Goal: Task Accomplishment & Management: Use online tool/utility

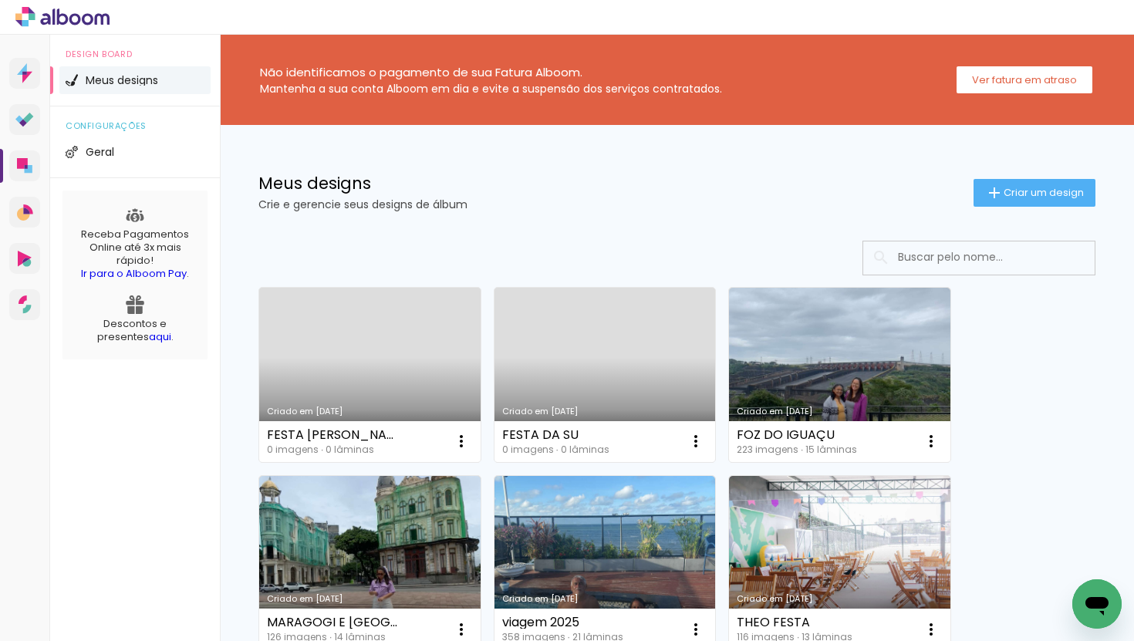
scroll to position [42, 0]
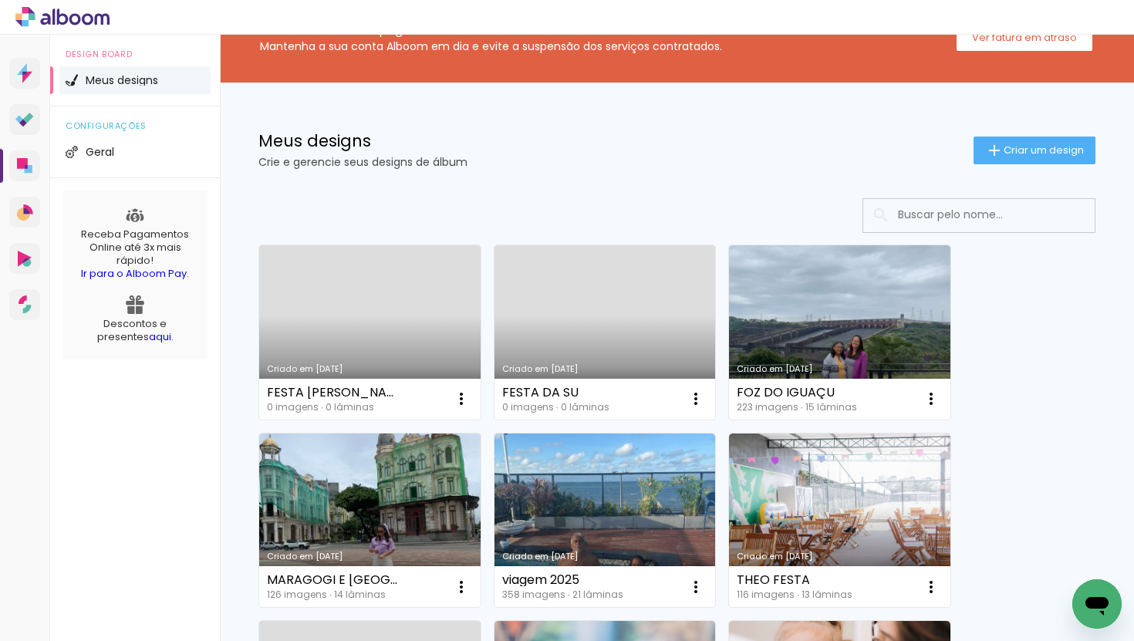
click at [582, 340] on link "Criado em [DATE]" at bounding box center [605, 332] width 221 height 174
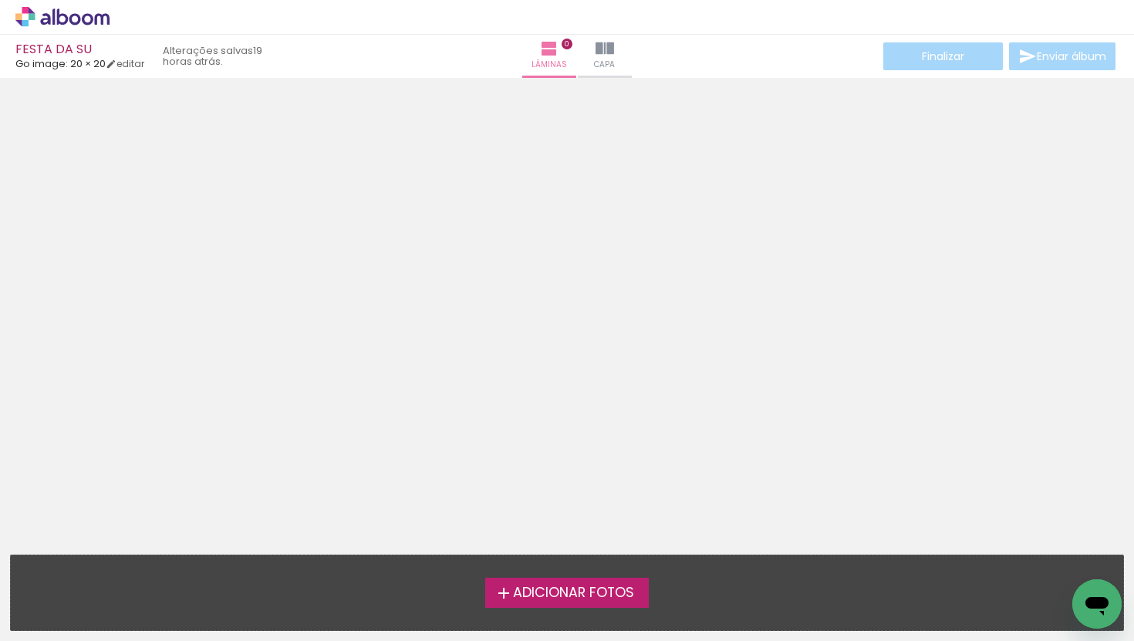
click at [606, 578] on label "Adicionar Fotos" at bounding box center [567, 592] width 164 height 29
click at [0, 0] on input "file" at bounding box center [0, 0] width 0 height 0
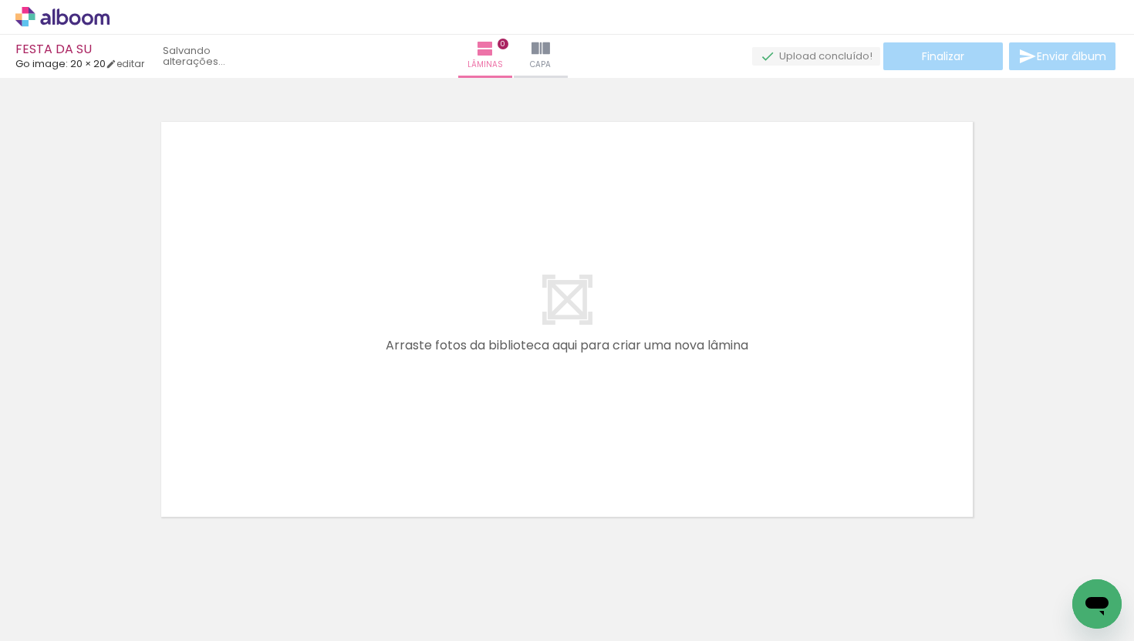
scroll to position [19, 0]
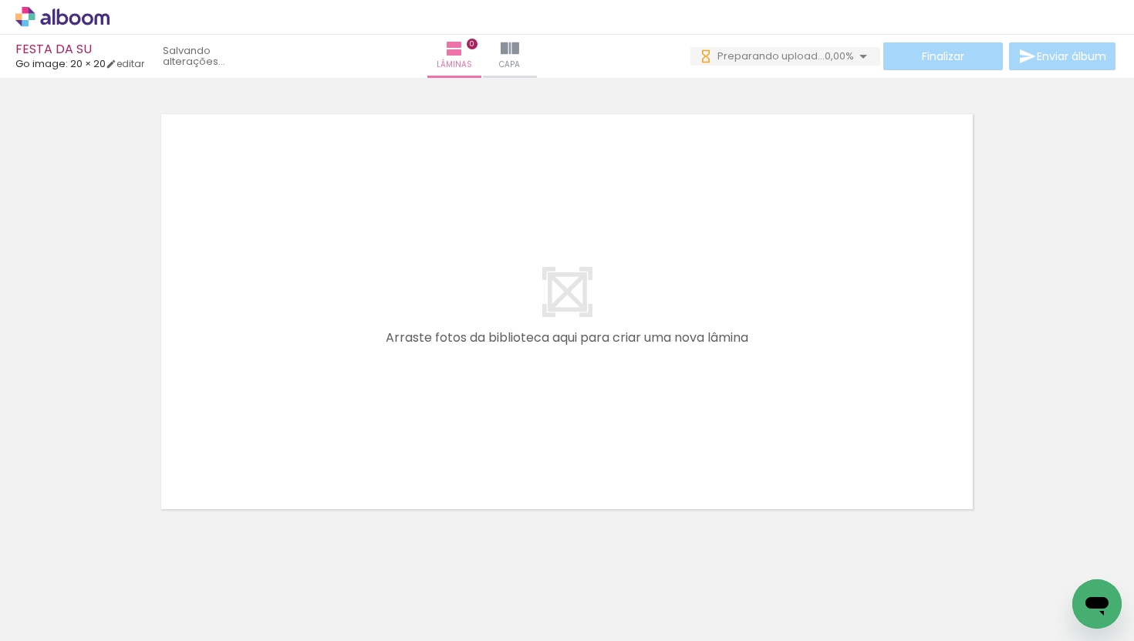
click at [162, 597] on div at bounding box center [154, 589] width 51 height 76
click at [530, 318] on quentale-layouter at bounding box center [566, 311] width 833 height 417
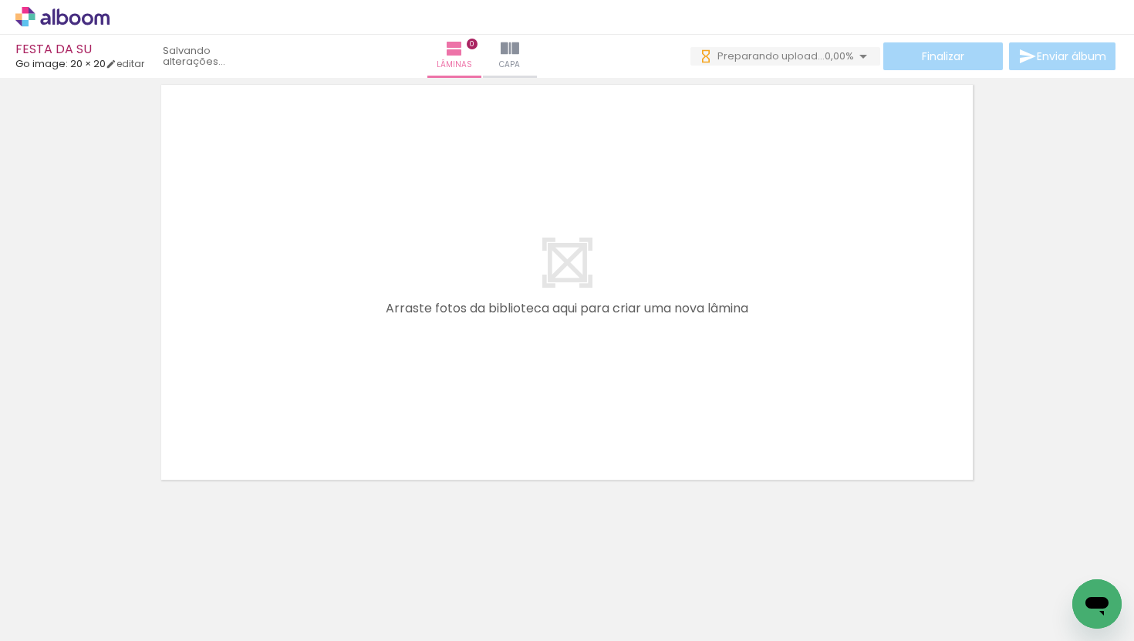
drag, startPoint x: 172, startPoint y: 613, endPoint x: 345, endPoint y: 334, distance: 327.8
click at [343, 334] on quentale-workspace at bounding box center [567, 320] width 1134 height 641
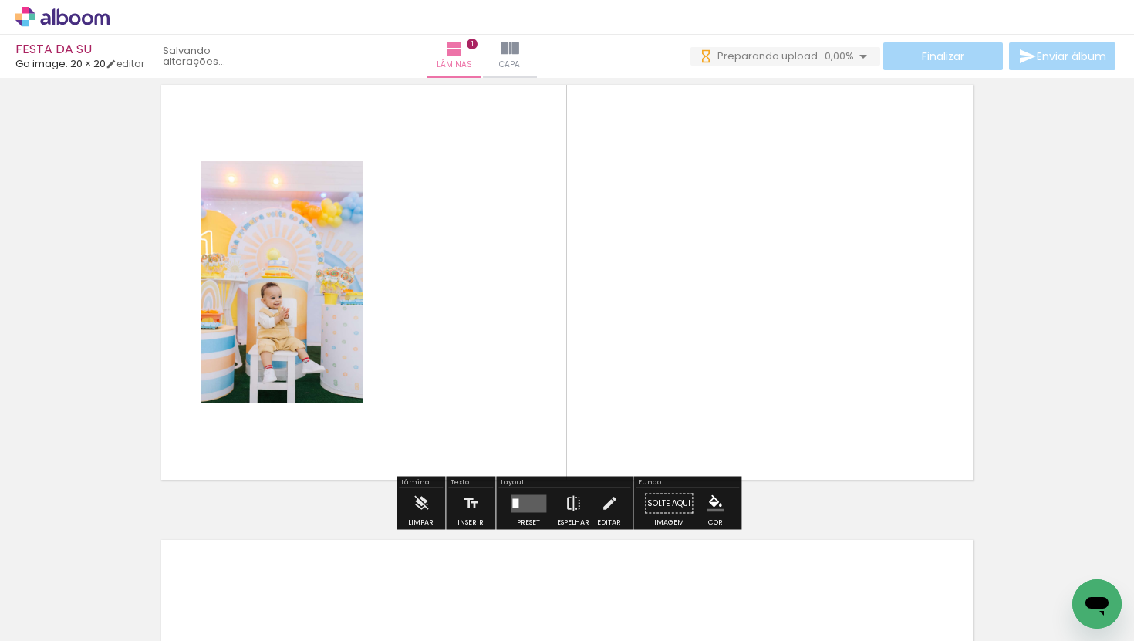
scroll to position [19, 0]
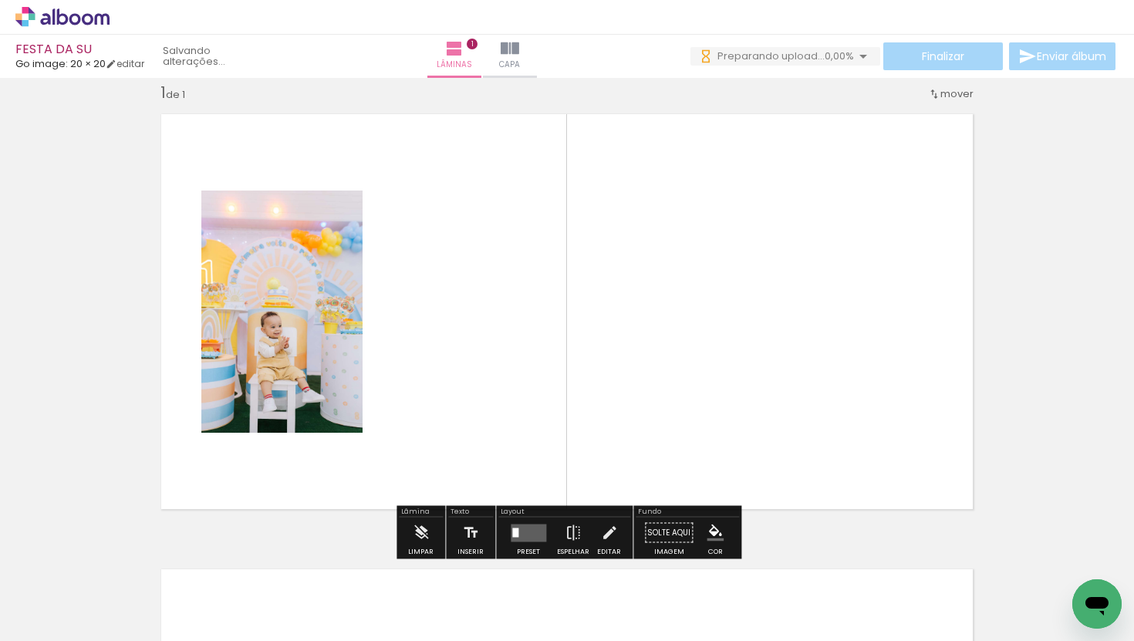
drag, startPoint x: 248, startPoint y: 591, endPoint x: 502, endPoint y: 302, distance: 385.4
click at [502, 302] on quentale-workspace at bounding box center [567, 320] width 1134 height 641
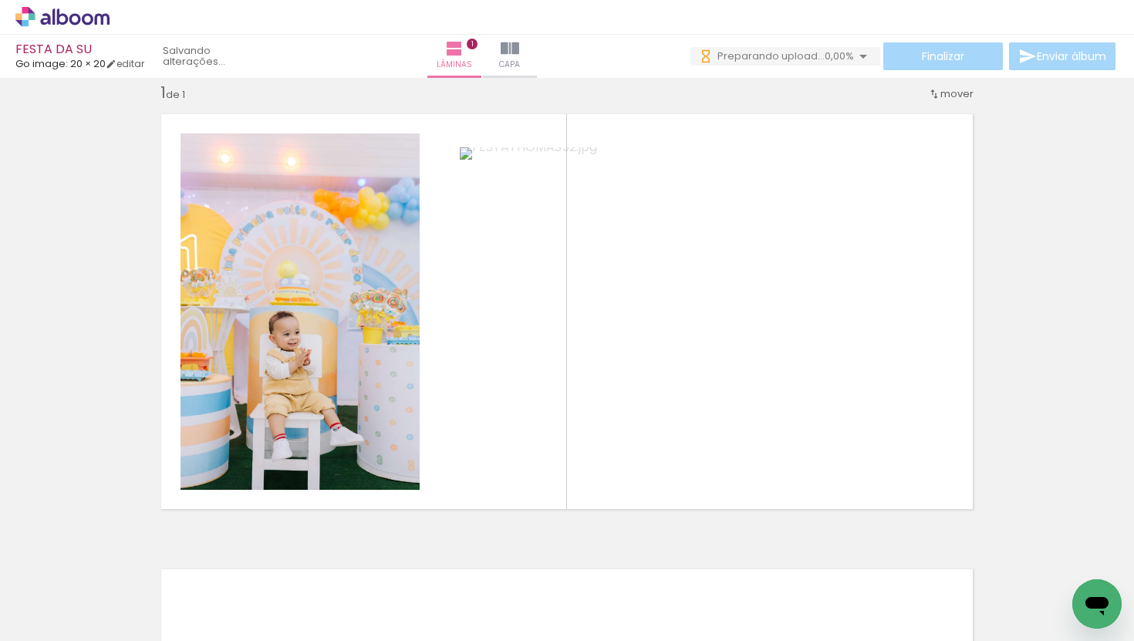
scroll to position [0, 3317]
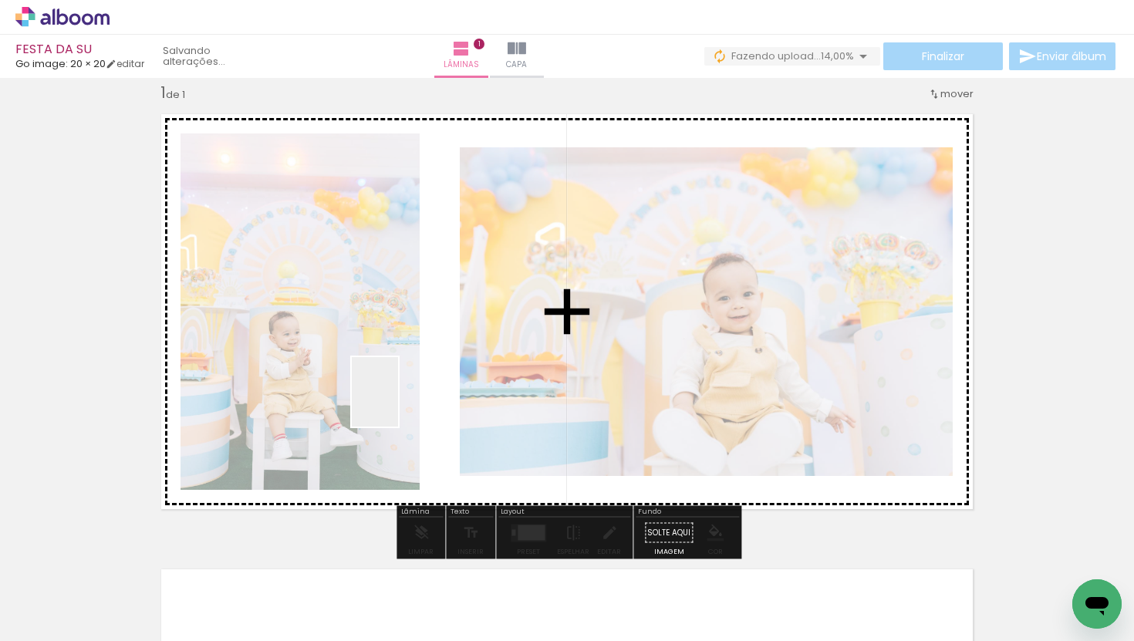
drag, startPoint x: 333, startPoint y: 591, endPoint x: 447, endPoint y: 359, distance: 258.4
click at [447, 359] on quentale-workspace at bounding box center [567, 320] width 1134 height 641
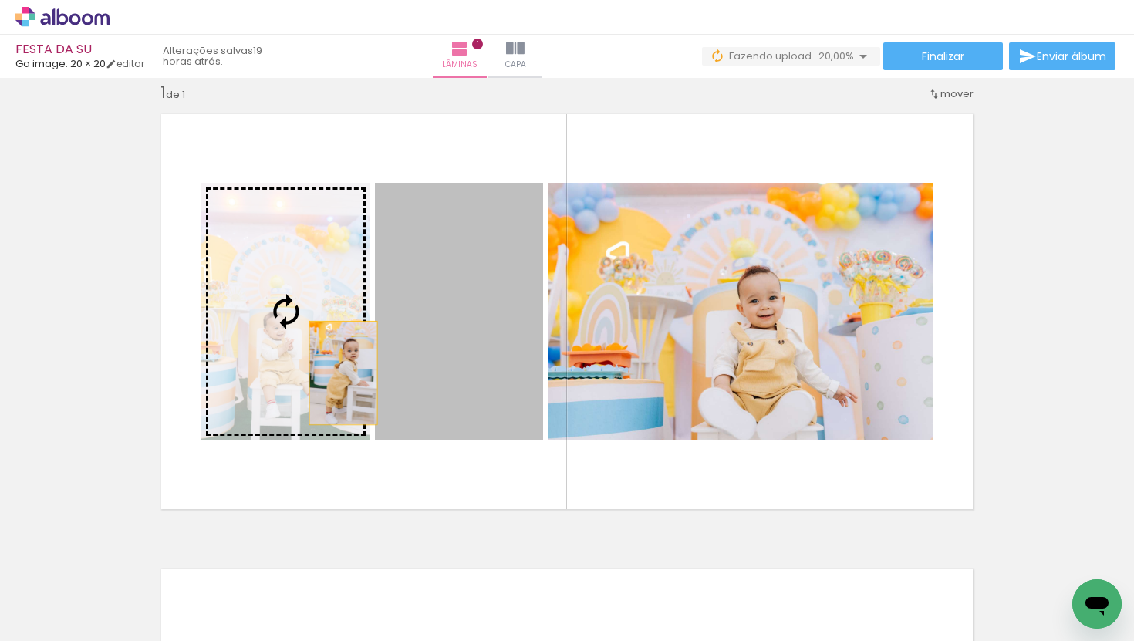
drag, startPoint x: 475, startPoint y: 375, endPoint x: 343, endPoint y: 373, distance: 132.7
click at [0, 0] on slot at bounding box center [0, 0] width 0 height 0
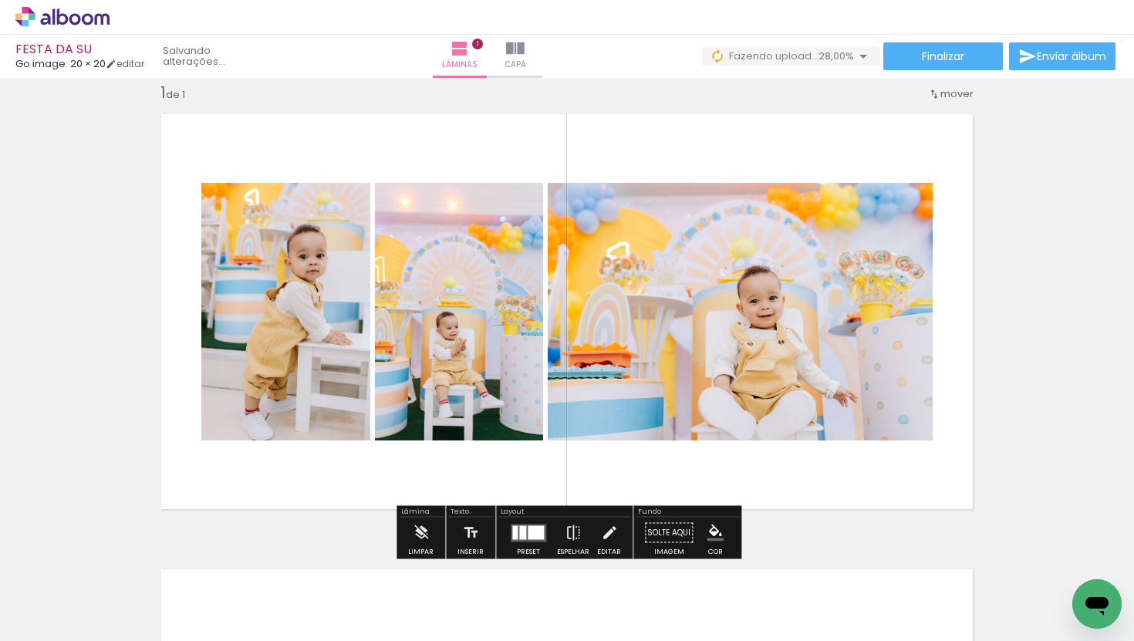
click at [520, 532] on div at bounding box center [522, 532] width 7 height 14
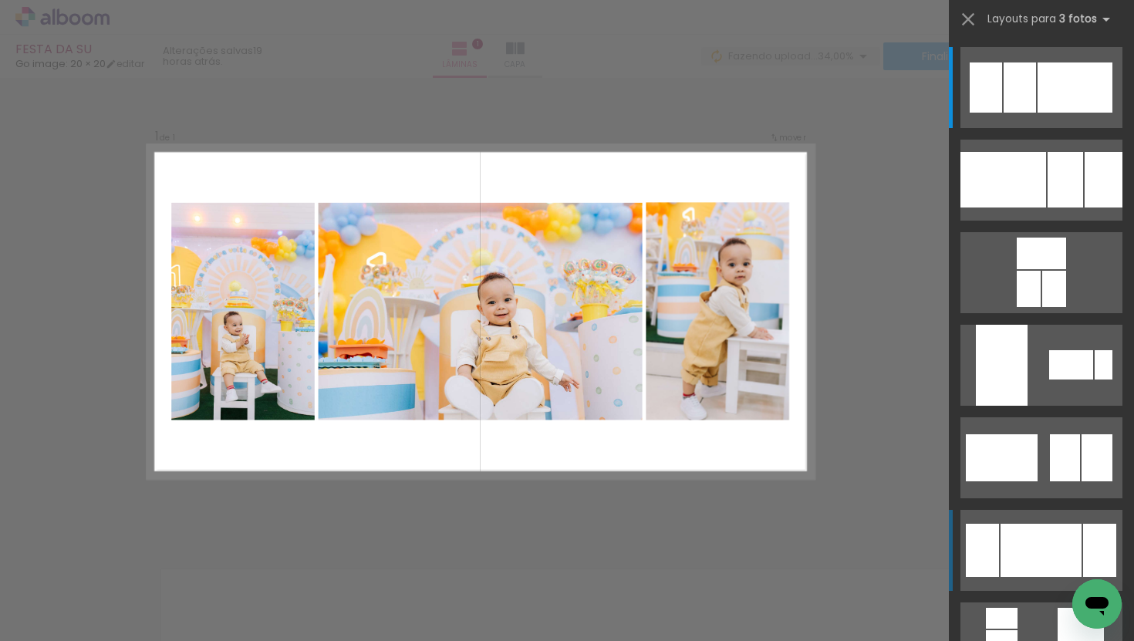
click at [1032, 536] on div at bounding box center [1041, 550] width 81 height 53
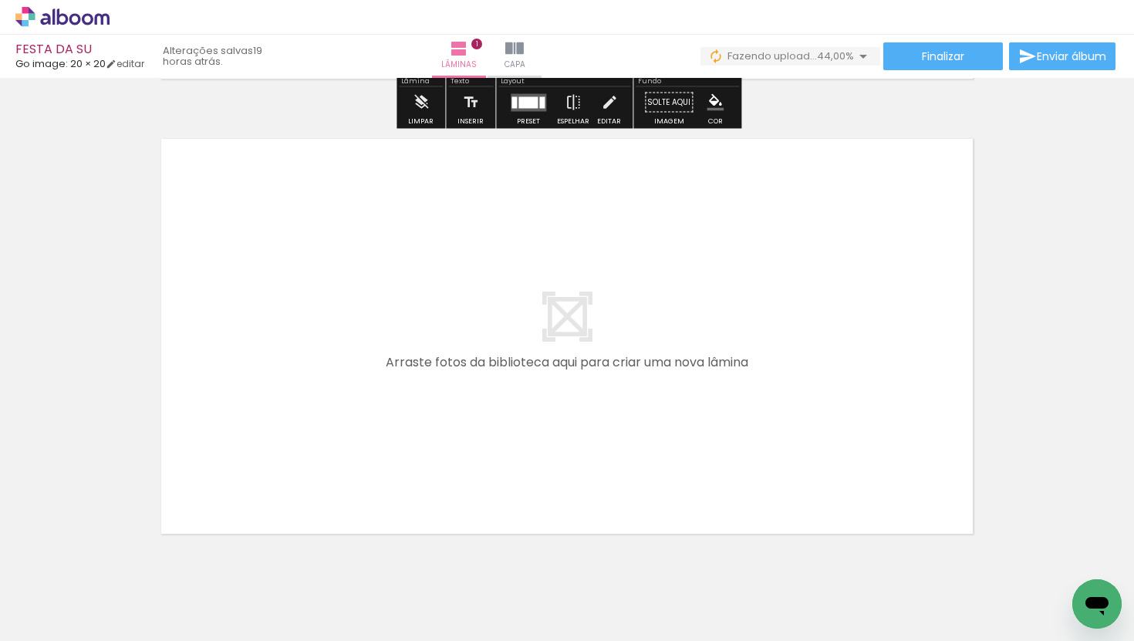
scroll to position [475, 0]
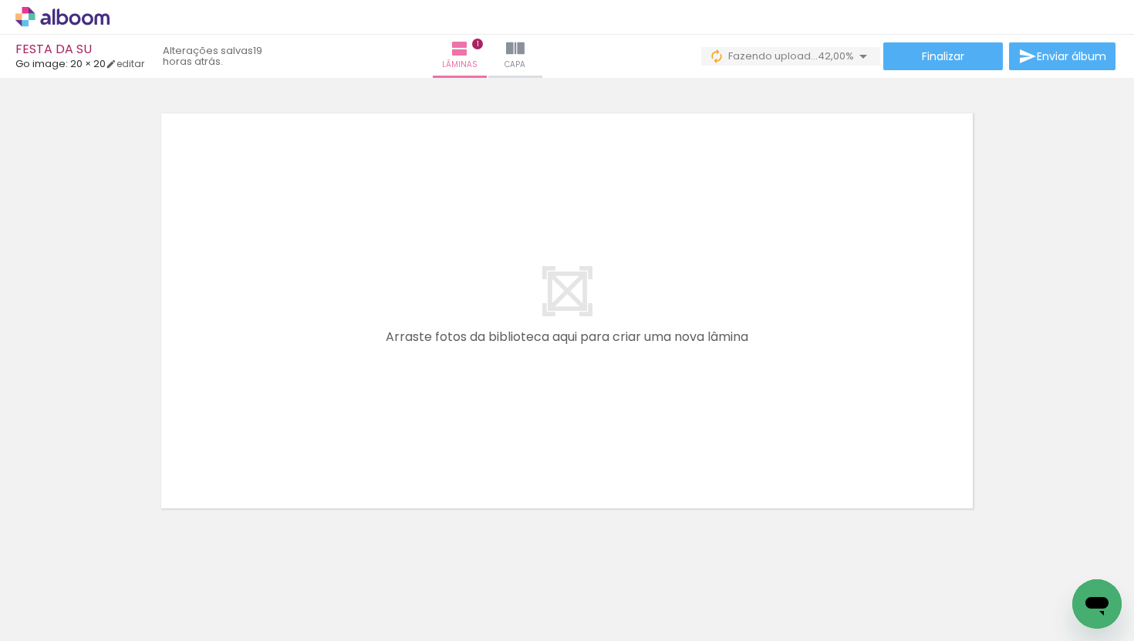
click at [428, 397] on quentale-workspace at bounding box center [567, 320] width 1134 height 641
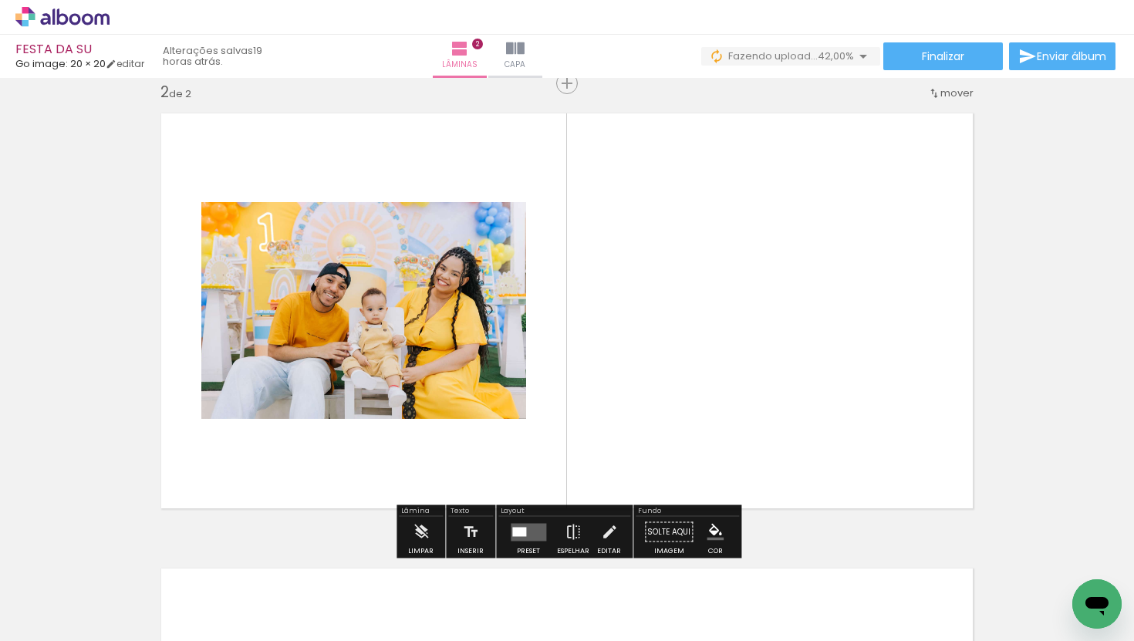
scroll to position [474, 0]
drag, startPoint x: 497, startPoint y: 613, endPoint x: 618, endPoint y: 435, distance: 214.8
click at [618, 435] on quentale-workspace at bounding box center [567, 320] width 1134 height 641
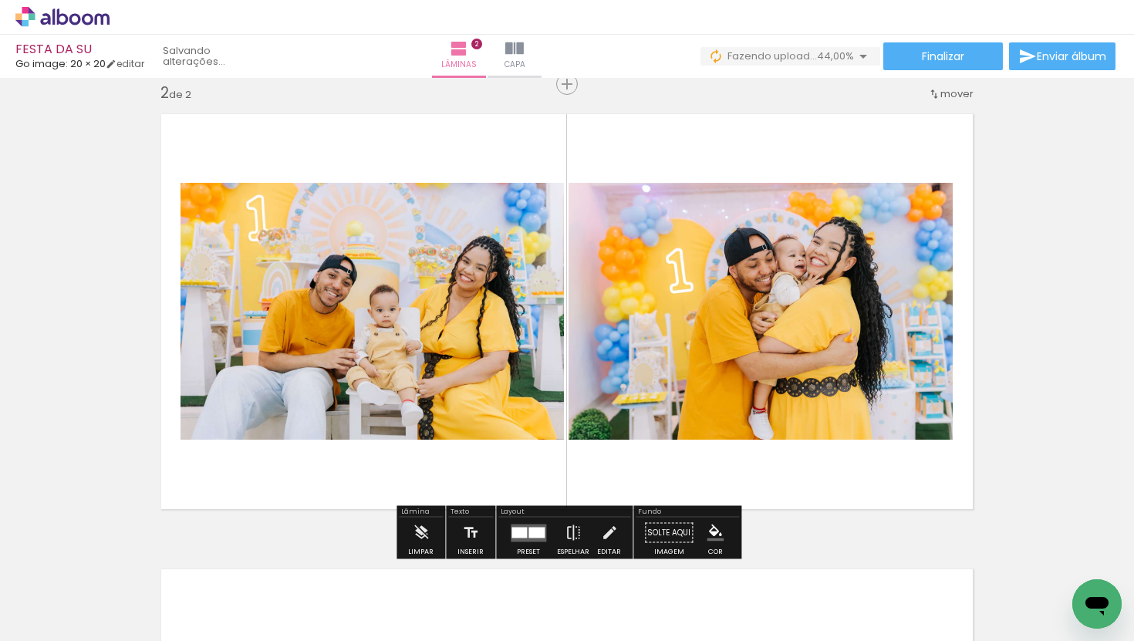
click at [529, 529] on div at bounding box center [536, 532] width 16 height 11
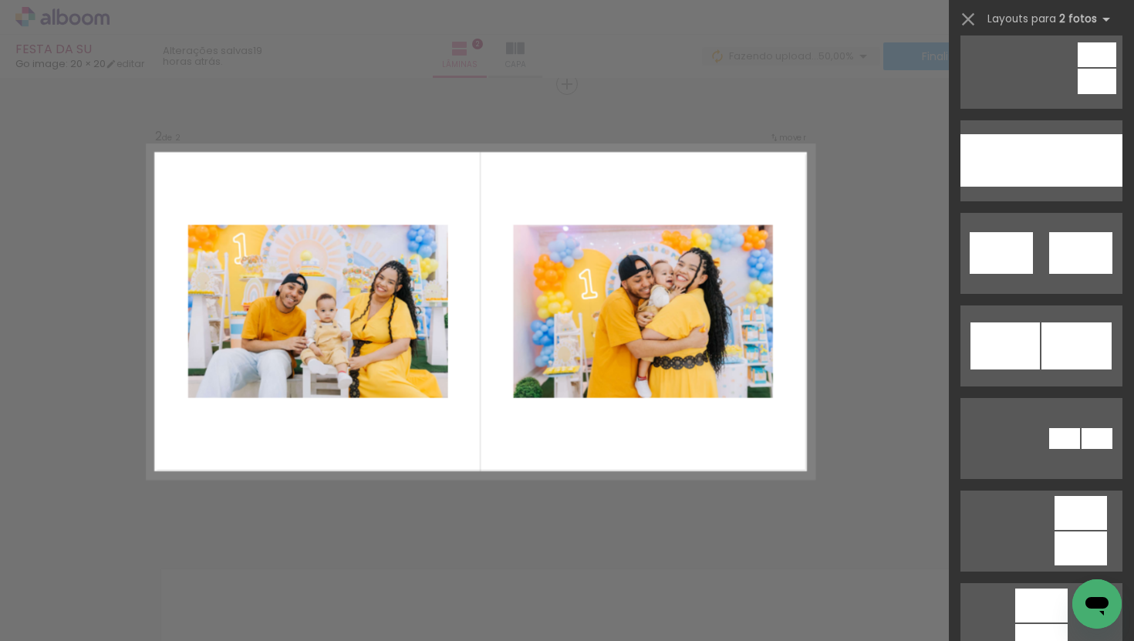
scroll to position [949, 0]
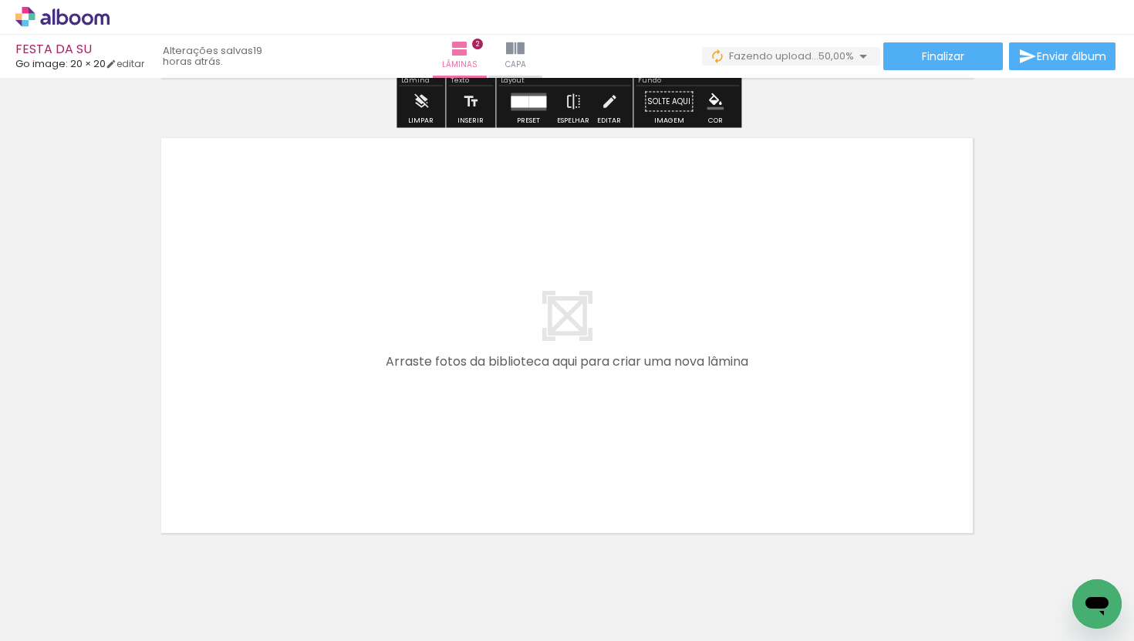
scroll to position [907, 0]
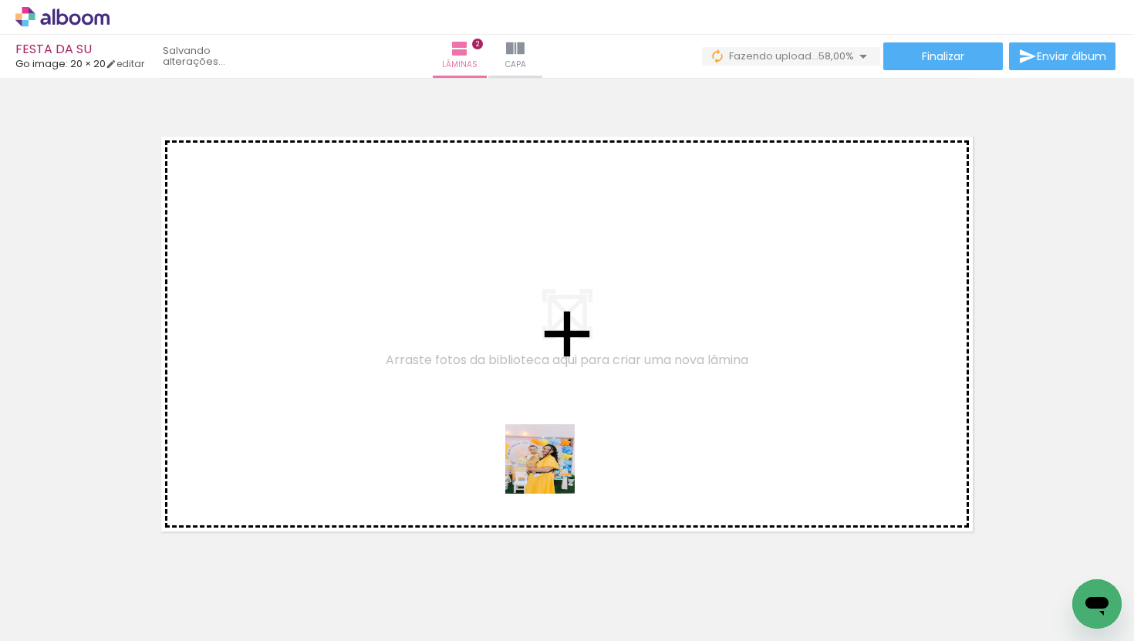
drag, startPoint x: 592, startPoint y: 605, endPoint x: 552, endPoint y: 471, distance: 140.3
click at [552, 471] on quentale-workspace at bounding box center [567, 320] width 1134 height 641
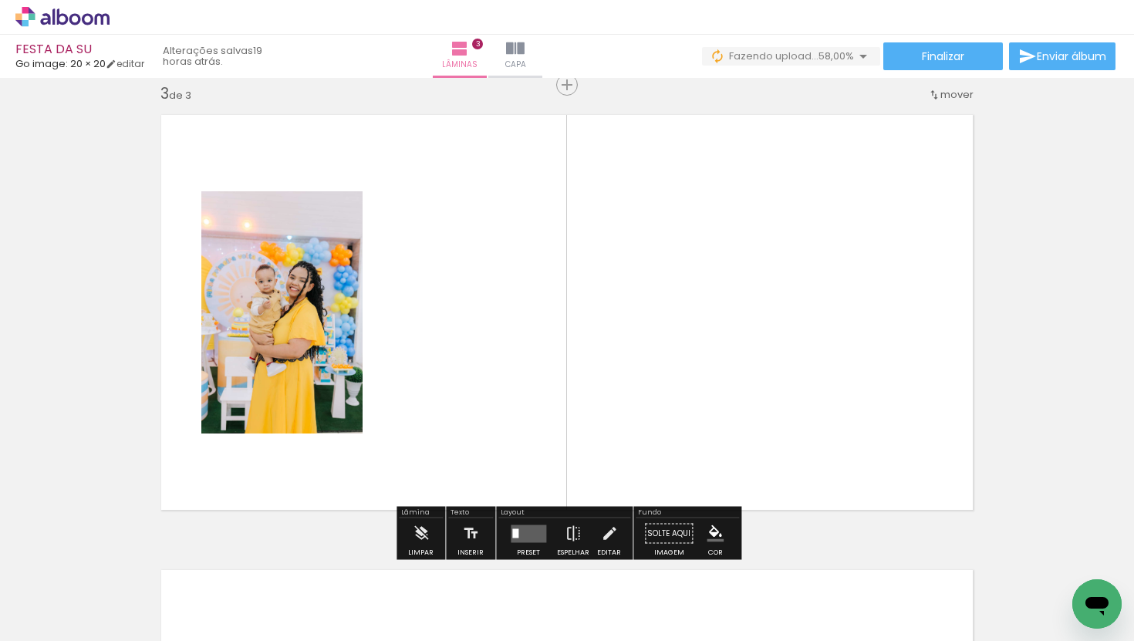
scroll to position [930, 0]
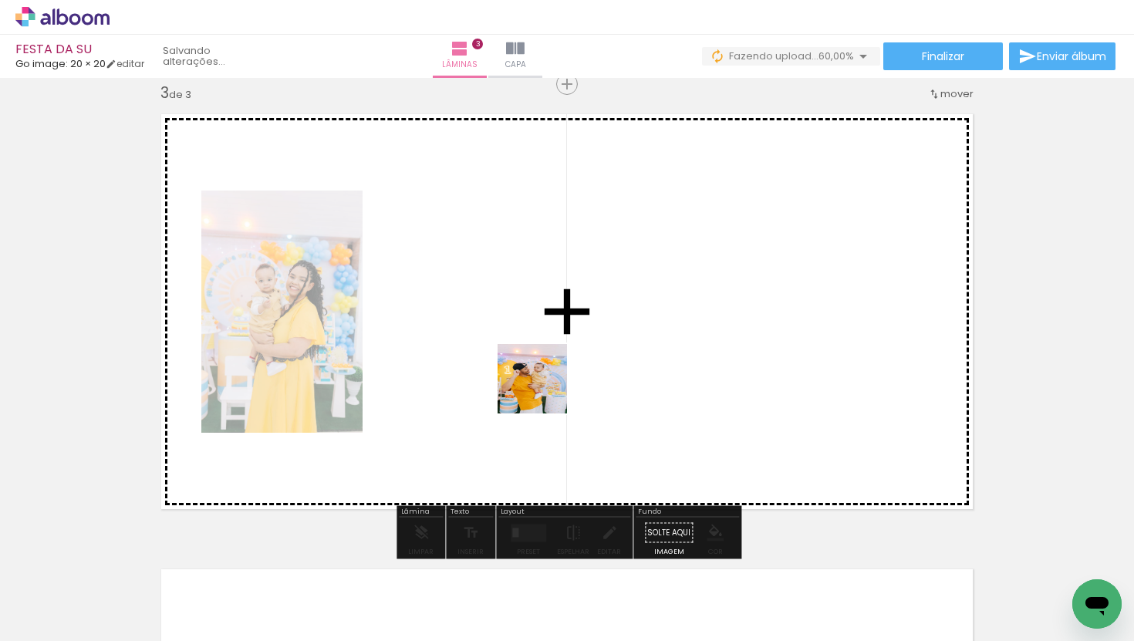
drag, startPoint x: 613, startPoint y: 488, endPoint x: 522, endPoint y: 368, distance: 151.4
click at [522, 368] on quentale-workspace at bounding box center [567, 320] width 1134 height 641
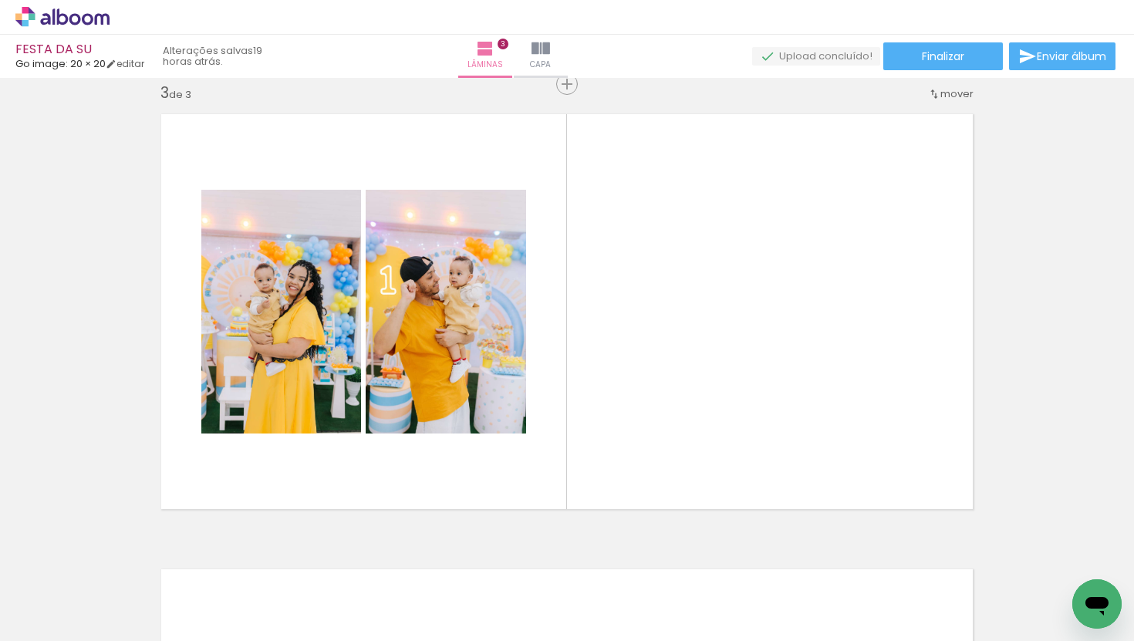
scroll to position [0, 3317]
click at [811, 314] on quentale-workspace at bounding box center [567, 320] width 1134 height 641
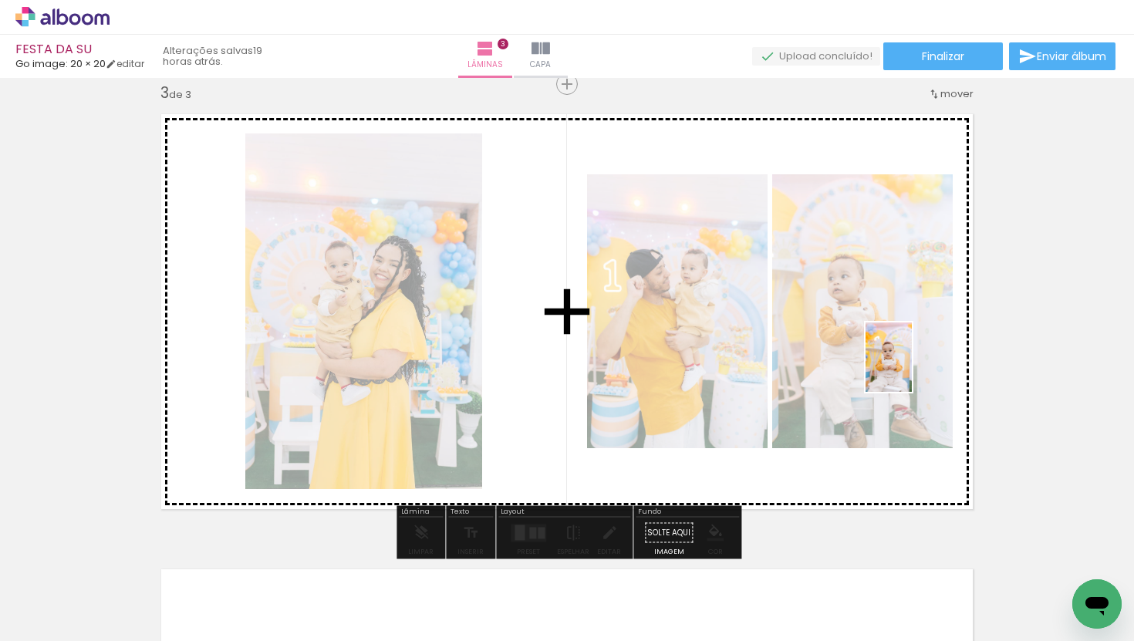
drag, startPoint x: 1062, startPoint y: 576, endPoint x: 912, endPoint y: 367, distance: 256.9
click at [912, 367] on quentale-workspace at bounding box center [567, 320] width 1134 height 641
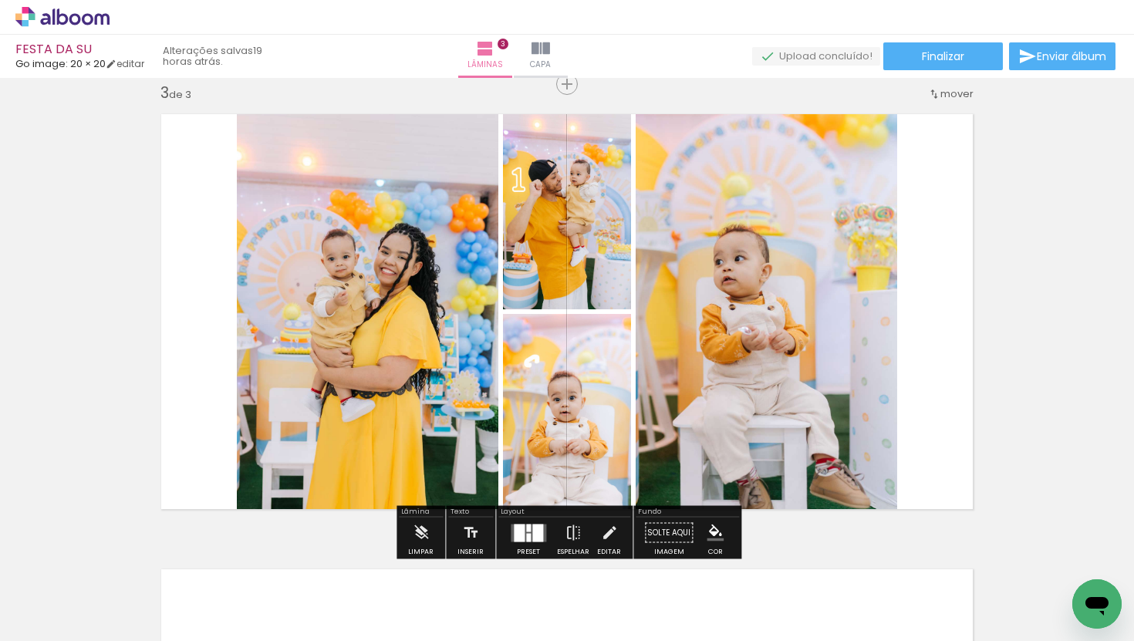
click at [528, 533] on quentale-layouter at bounding box center [528, 533] width 35 height 18
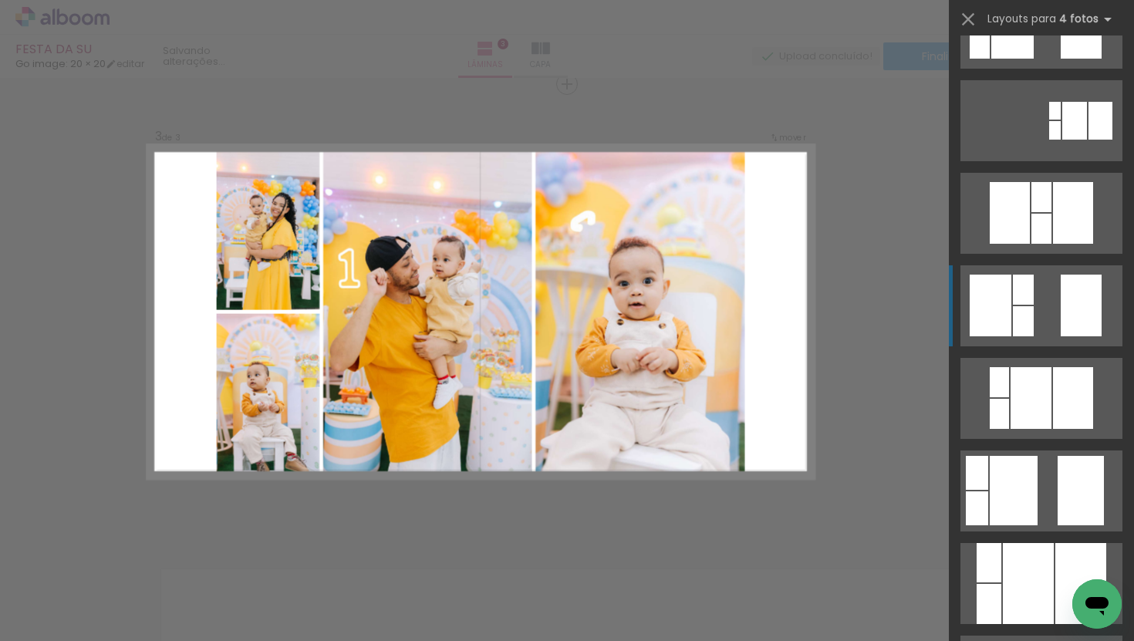
scroll to position [272, 0]
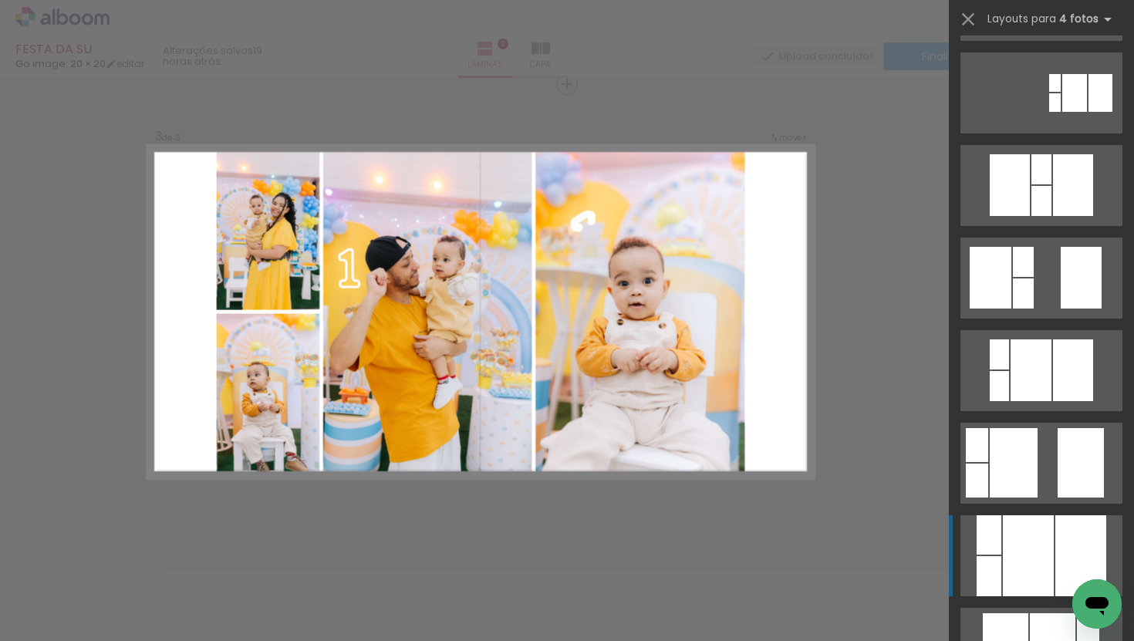
click at [1031, 555] on div at bounding box center [1028, 555] width 51 height 81
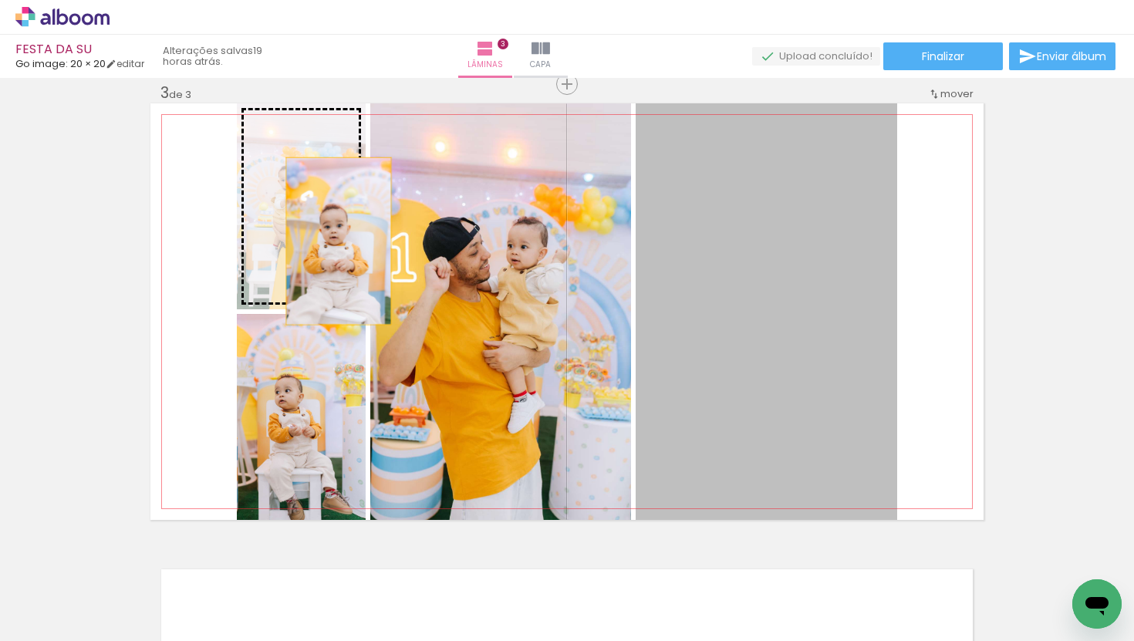
drag, startPoint x: 805, startPoint y: 382, endPoint x: 333, endPoint y: 238, distance: 493.7
click at [0, 0] on slot at bounding box center [0, 0] width 0 height 0
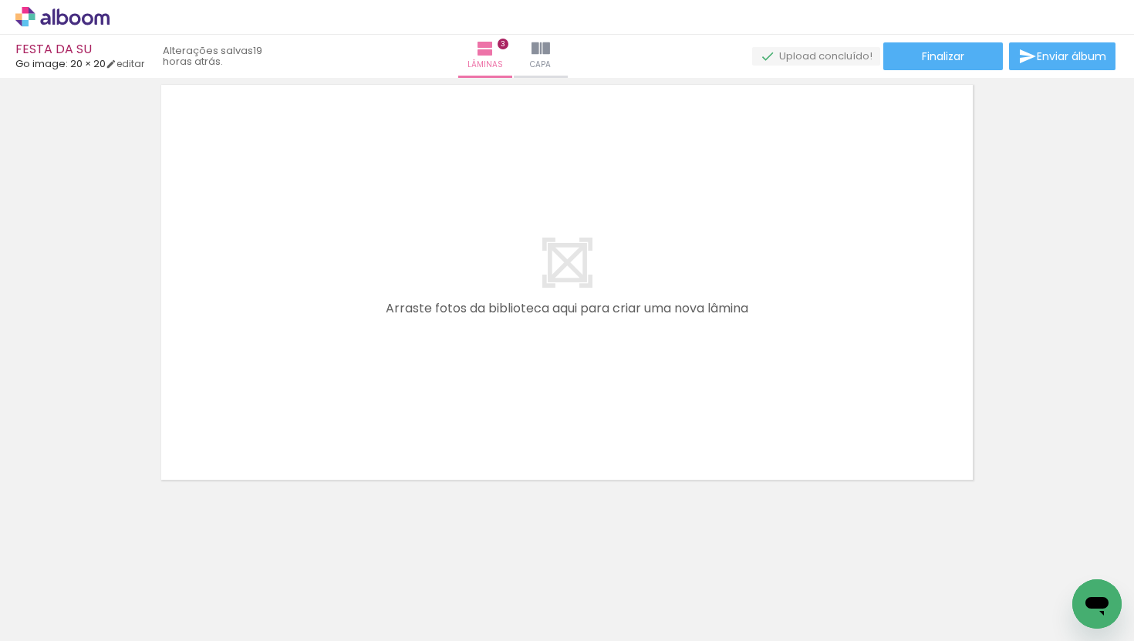
scroll to position [0, 685]
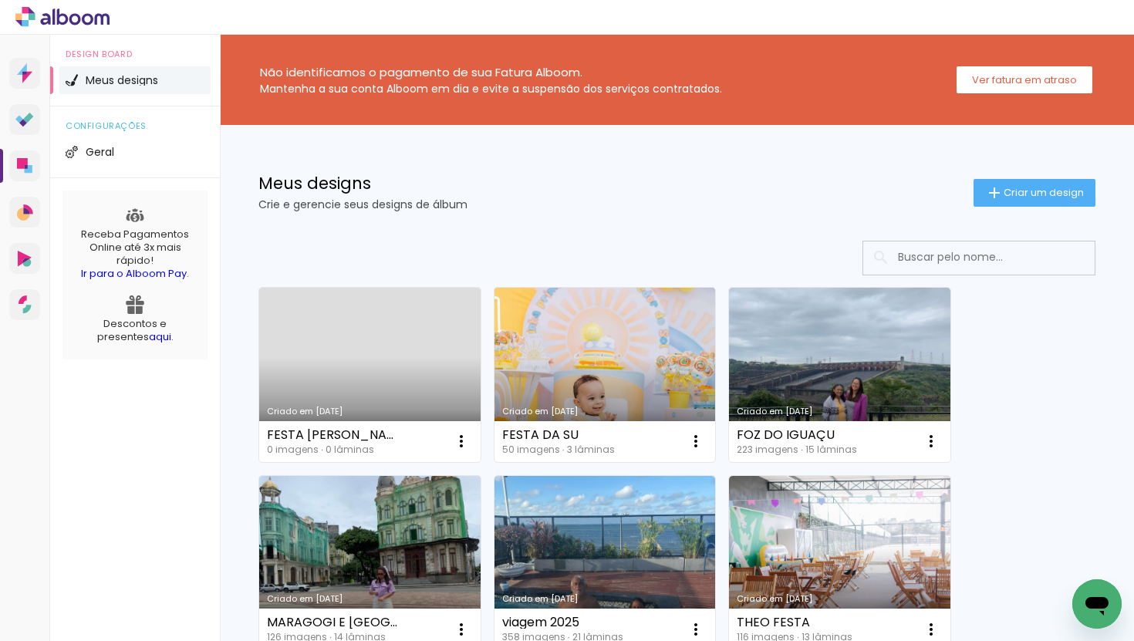
click at [582, 371] on link "Criado em [DATE]" at bounding box center [605, 375] width 221 height 174
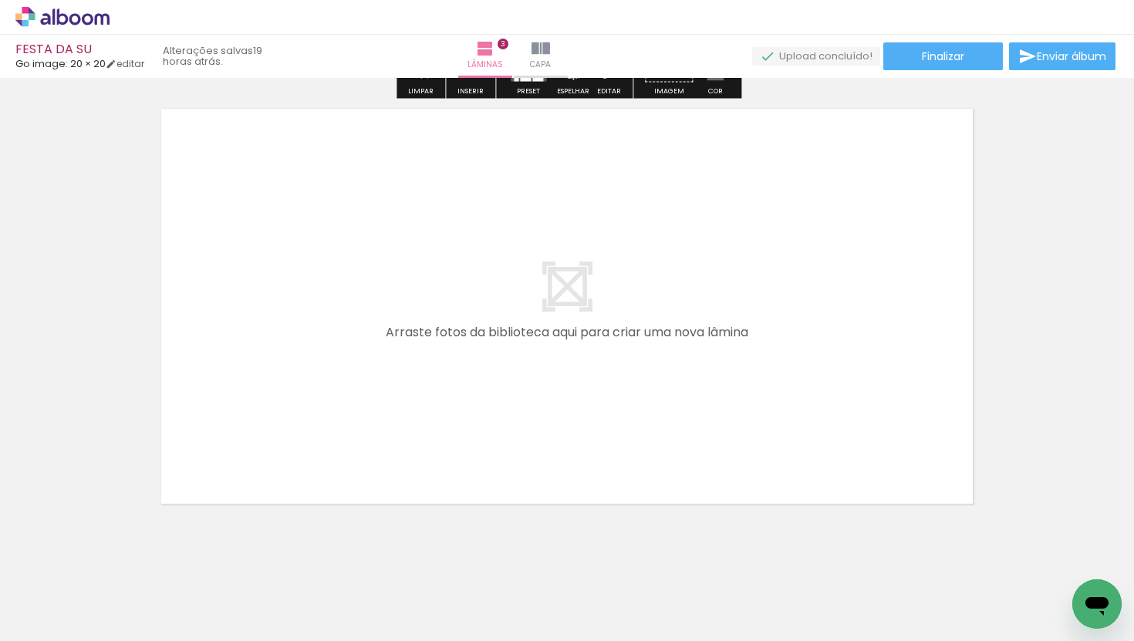
scroll to position [1413, 0]
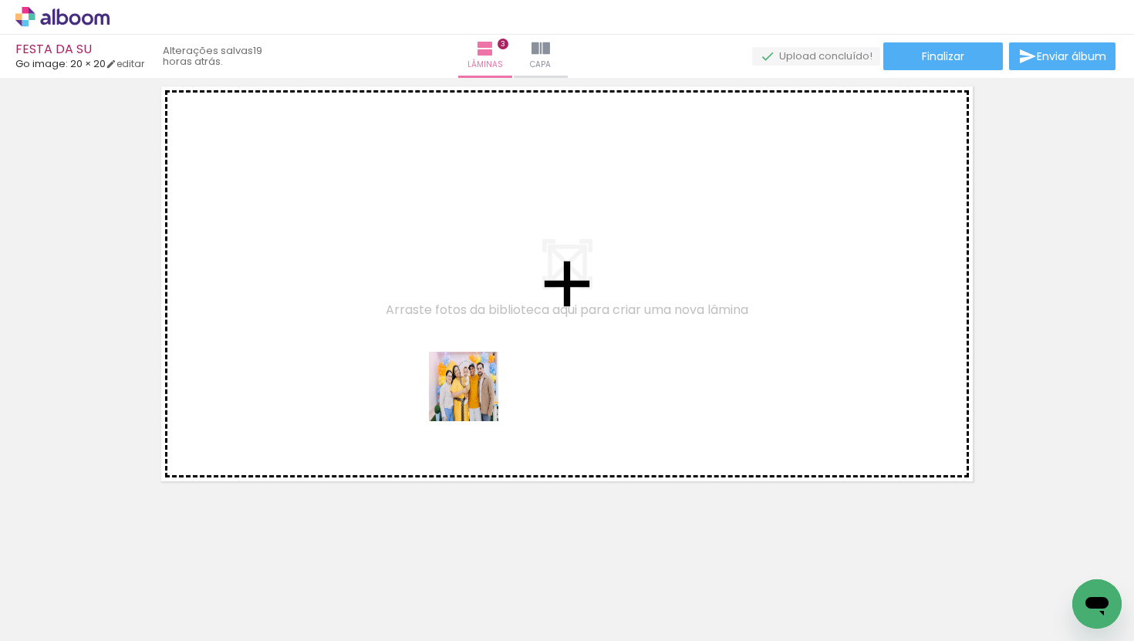
drag, startPoint x: 563, startPoint y: 585, endPoint x: 454, endPoint y: 331, distance: 276.5
click at [454, 331] on quentale-workspace at bounding box center [567, 320] width 1134 height 641
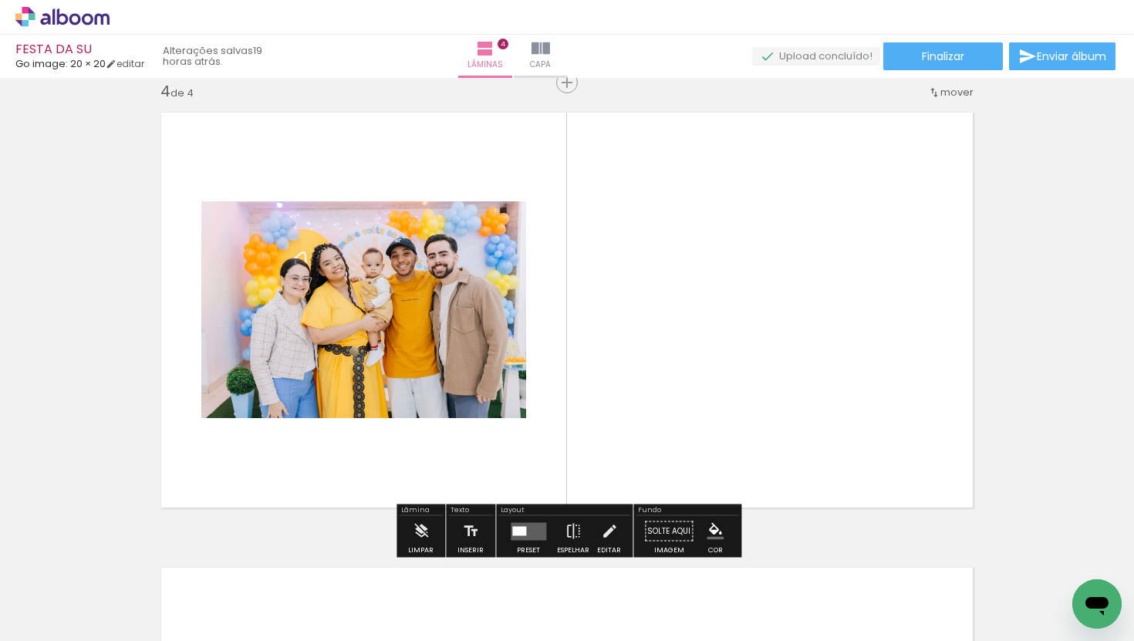
scroll to position [1385, 0]
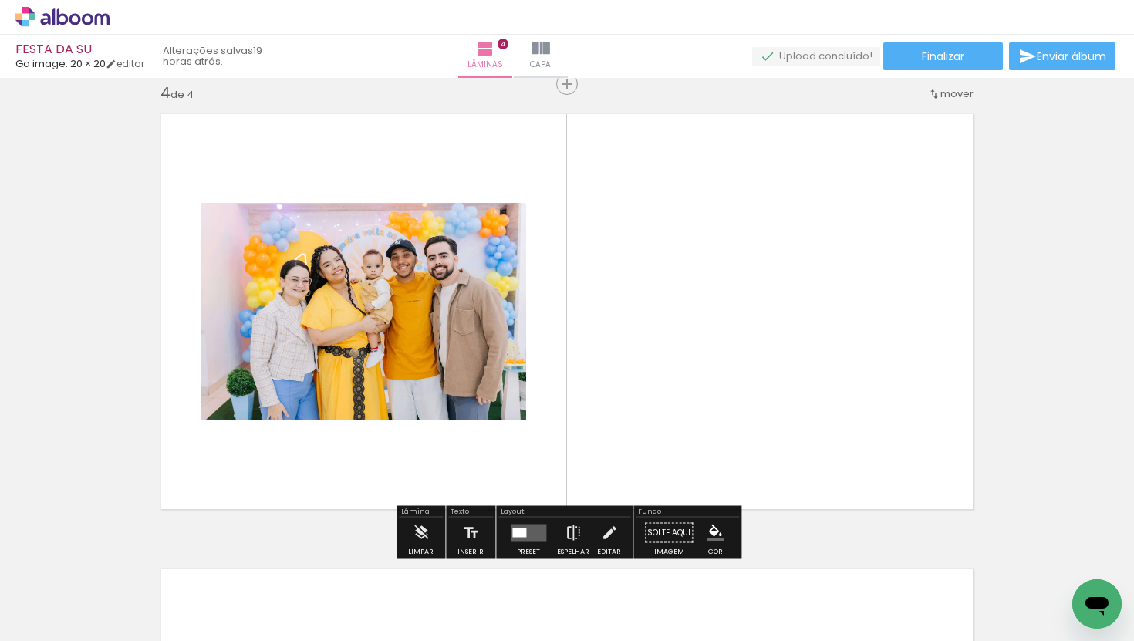
click at [628, 230] on quentale-workspace at bounding box center [567, 320] width 1134 height 641
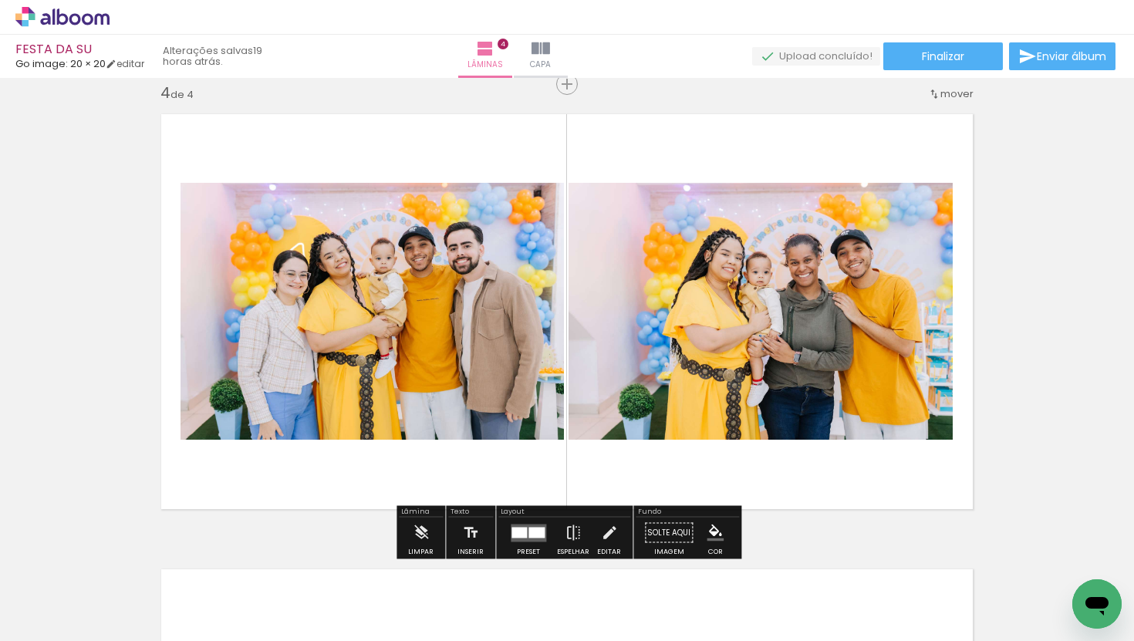
drag, startPoint x: 751, startPoint y: 606, endPoint x: 712, endPoint y: 418, distance: 192.3
click at [712, 418] on quentale-workspace at bounding box center [567, 320] width 1134 height 641
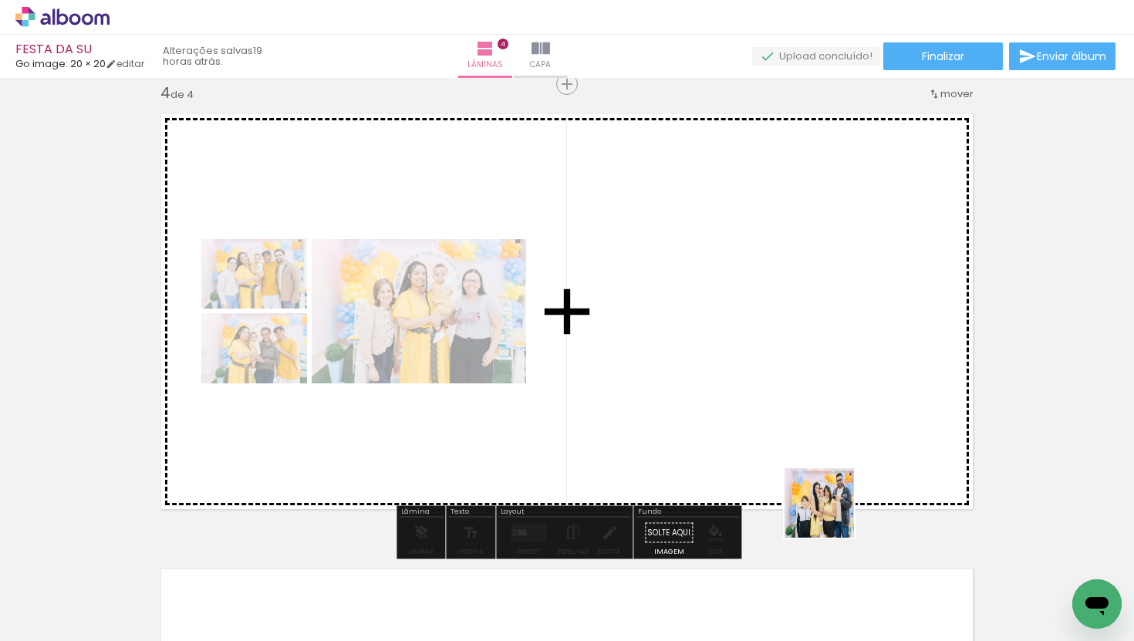
drag, startPoint x: 898, startPoint y: 586, endPoint x: 813, endPoint y: 479, distance: 136.1
click at [813, 479] on quentale-workspace at bounding box center [567, 320] width 1134 height 641
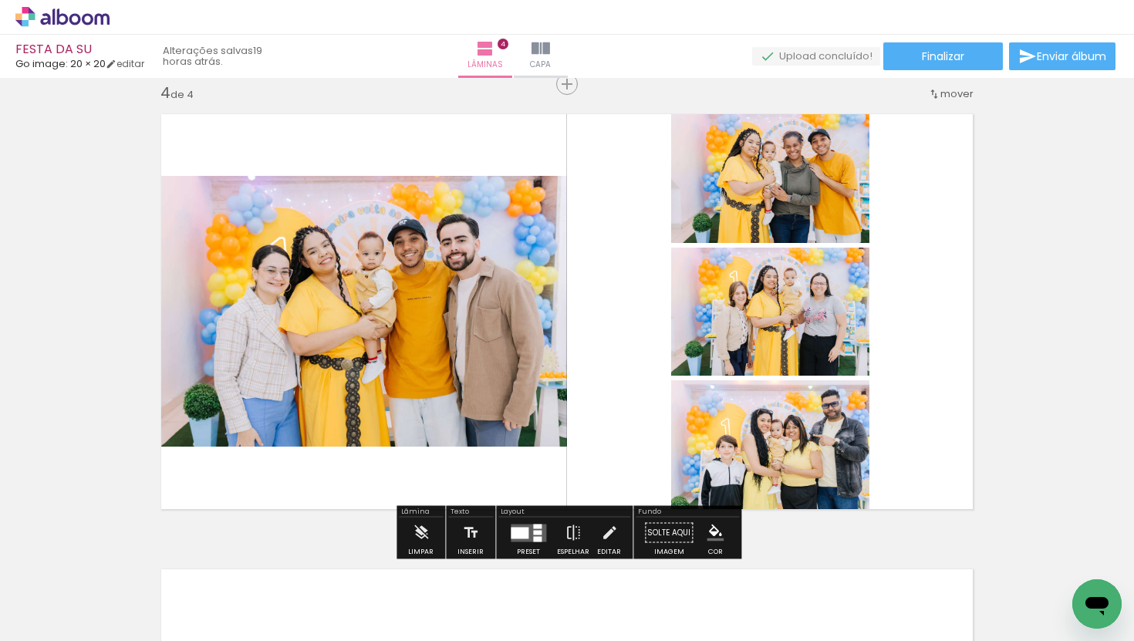
scroll to position [0, 547]
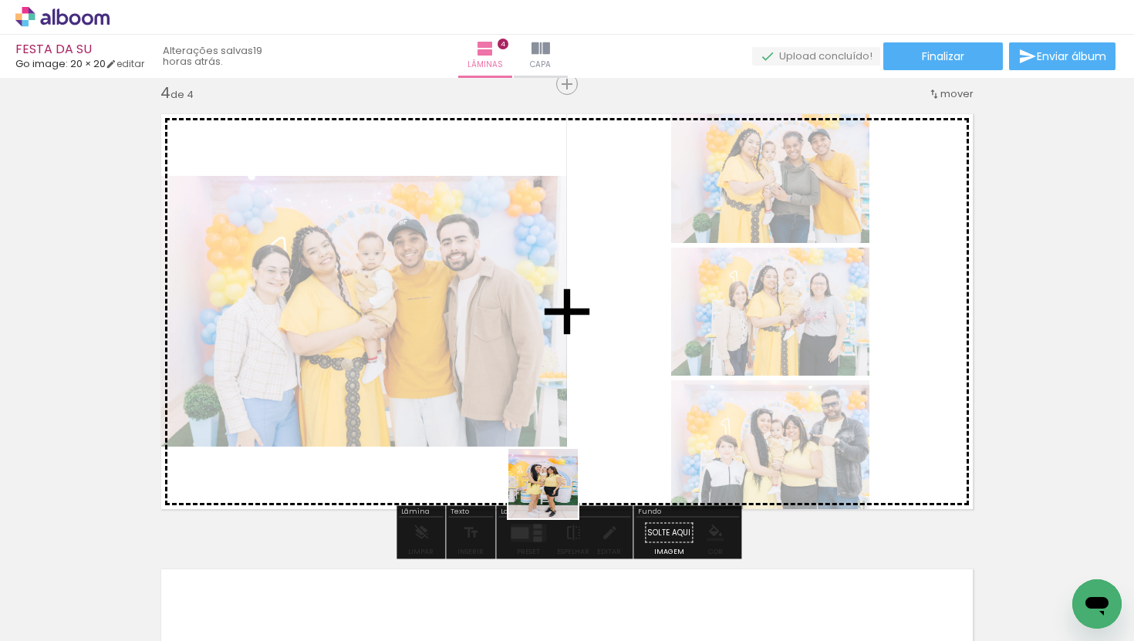
drag, startPoint x: 474, startPoint y: 608, endPoint x: 591, endPoint y: 451, distance: 195.6
click at [585, 456] on quentale-workspace at bounding box center [567, 320] width 1134 height 641
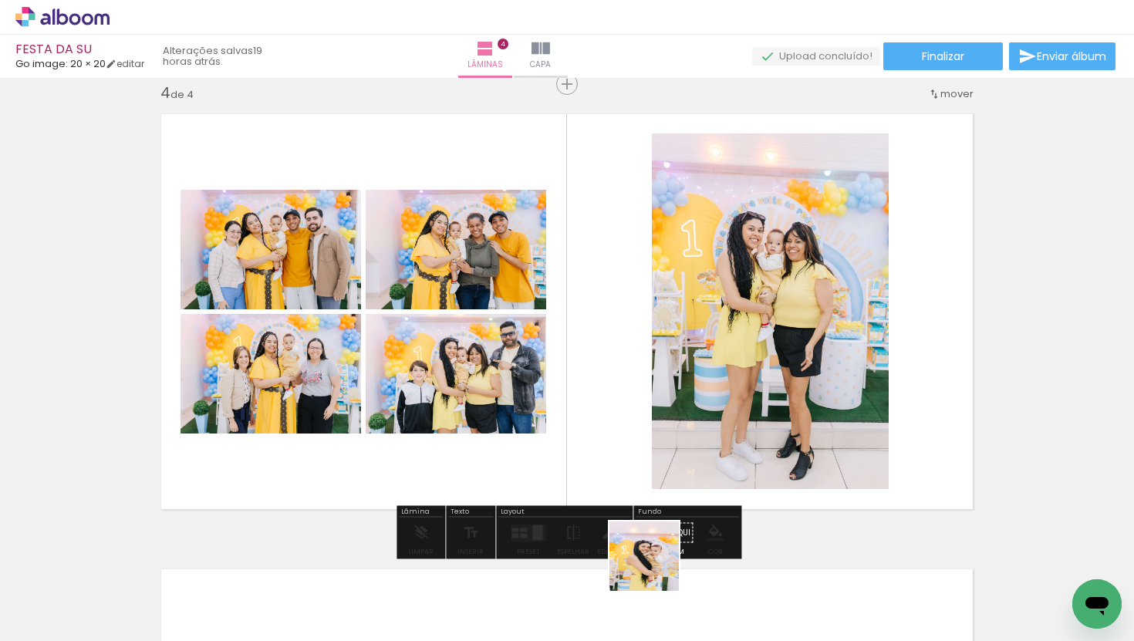
drag, startPoint x: 656, startPoint y: 611, endPoint x: 650, endPoint y: 416, distance: 195.3
click at [650, 416] on quentale-workspace at bounding box center [567, 320] width 1134 height 641
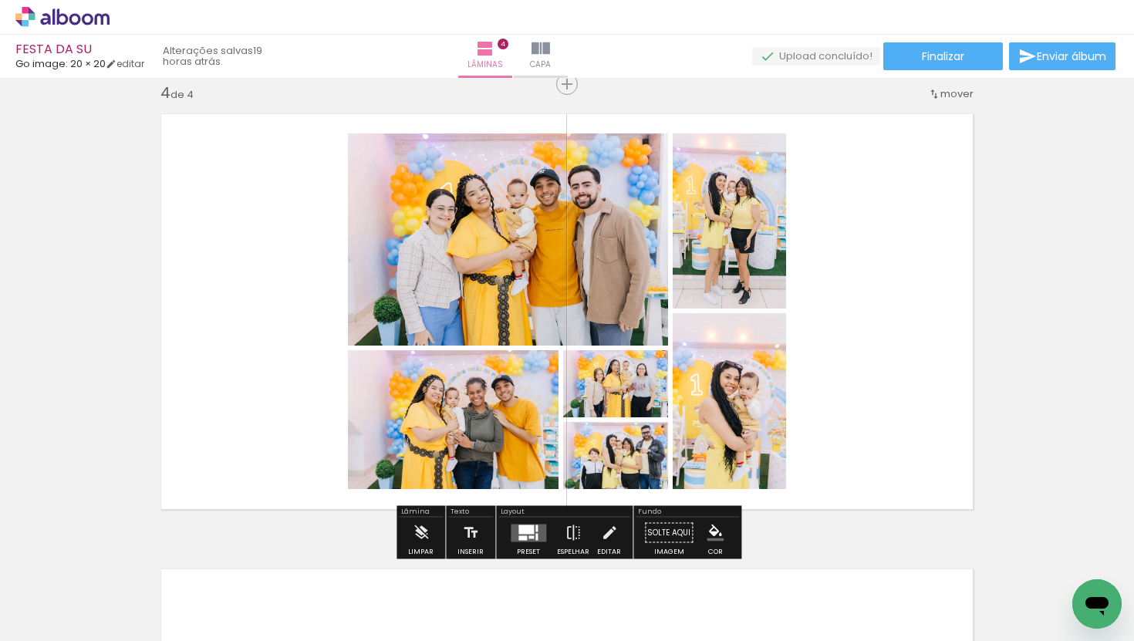
click at [522, 528] on div at bounding box center [525, 529] width 15 height 9
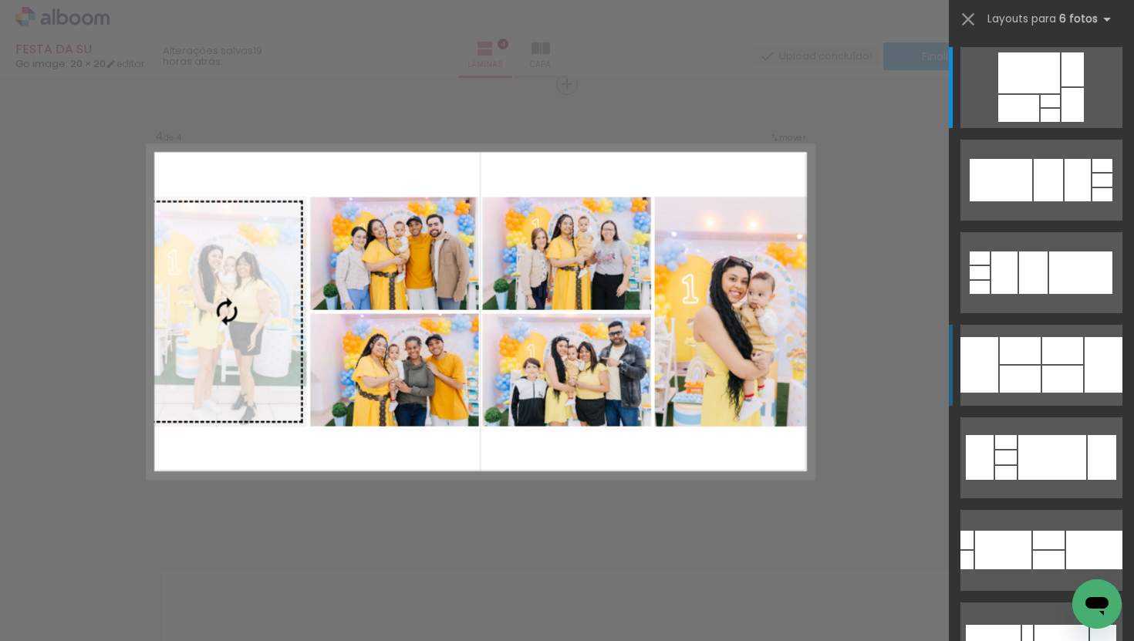
click at [1045, 122] on div at bounding box center [1050, 115] width 19 height 13
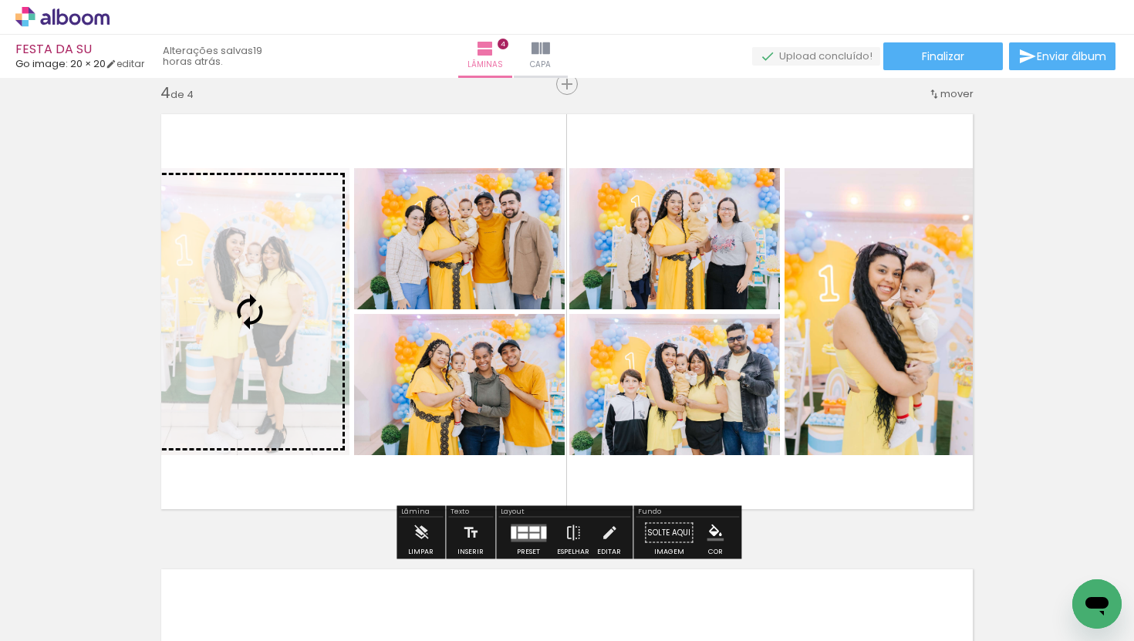
drag, startPoint x: 480, startPoint y: 619, endPoint x: 258, endPoint y: 365, distance: 337.3
click at [258, 365] on quentale-workspace at bounding box center [567, 320] width 1134 height 641
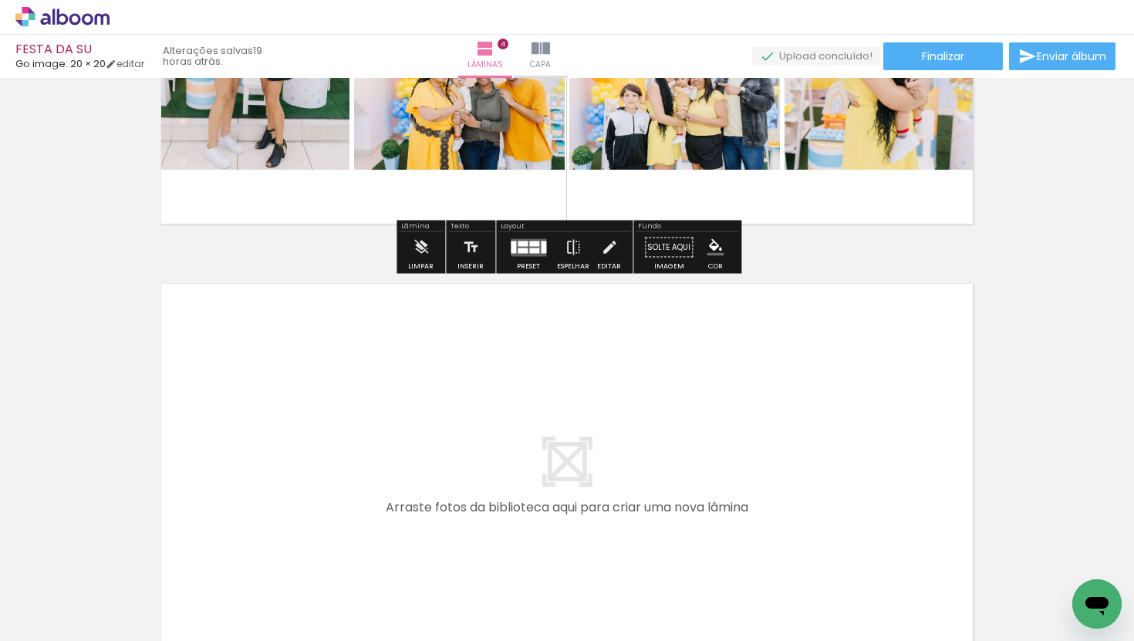
drag, startPoint x: 736, startPoint y: 597, endPoint x: 559, endPoint y: 461, distance: 223.4
click at [559, 461] on quentale-workspace at bounding box center [567, 320] width 1134 height 641
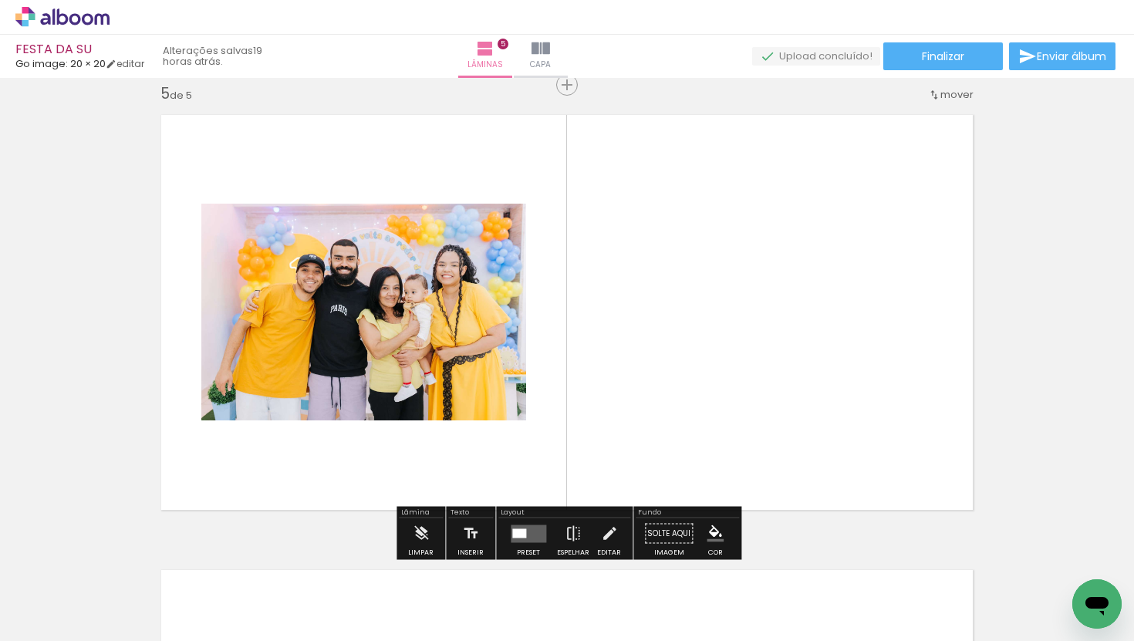
scroll to position [1840, 0]
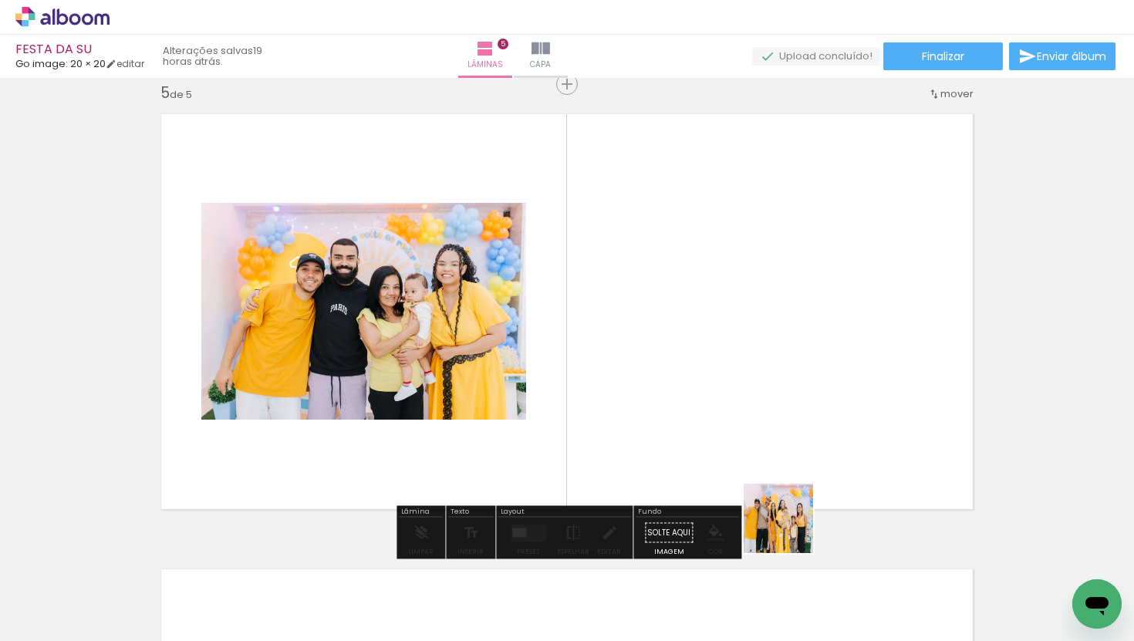
click at [739, 408] on quentale-workspace at bounding box center [567, 320] width 1134 height 641
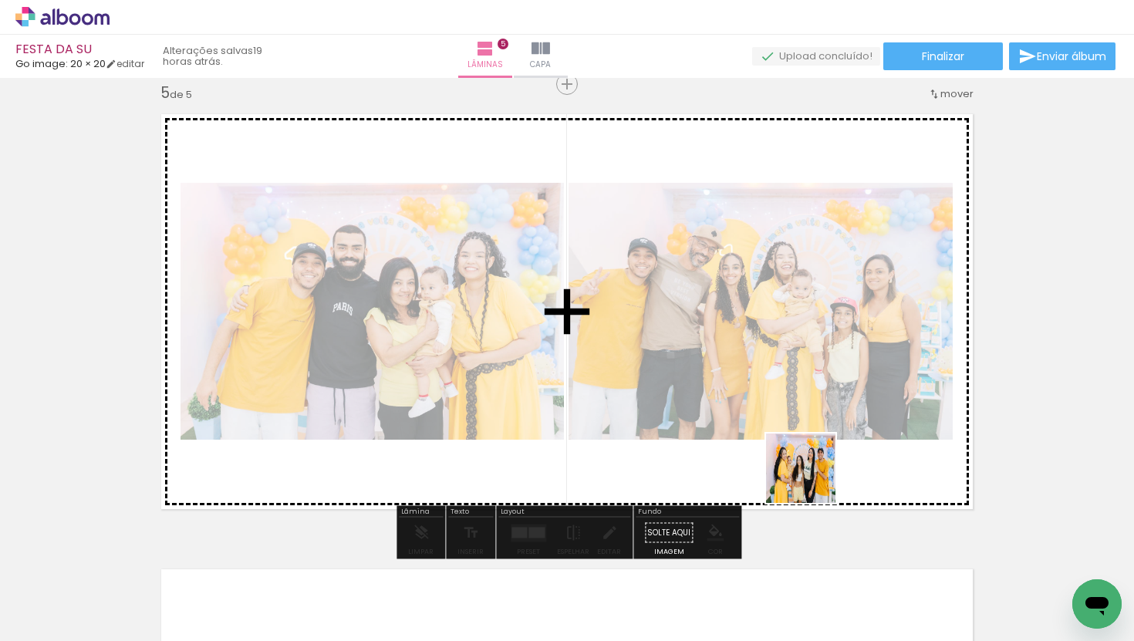
drag, startPoint x: 902, startPoint y: 611, endPoint x: 788, endPoint y: 439, distance: 206.1
click at [788, 439] on quentale-workspace at bounding box center [567, 320] width 1134 height 641
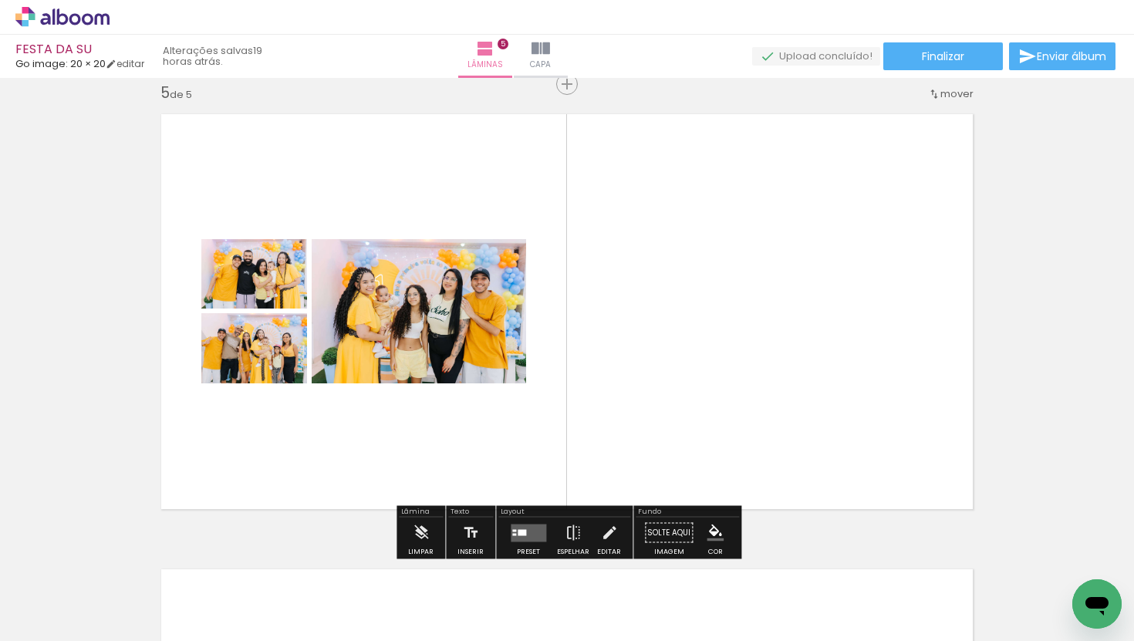
drag, startPoint x: 991, startPoint y: 587, endPoint x: 702, endPoint y: 428, distance: 329.4
click at [702, 428] on quentale-workspace at bounding box center [567, 320] width 1134 height 641
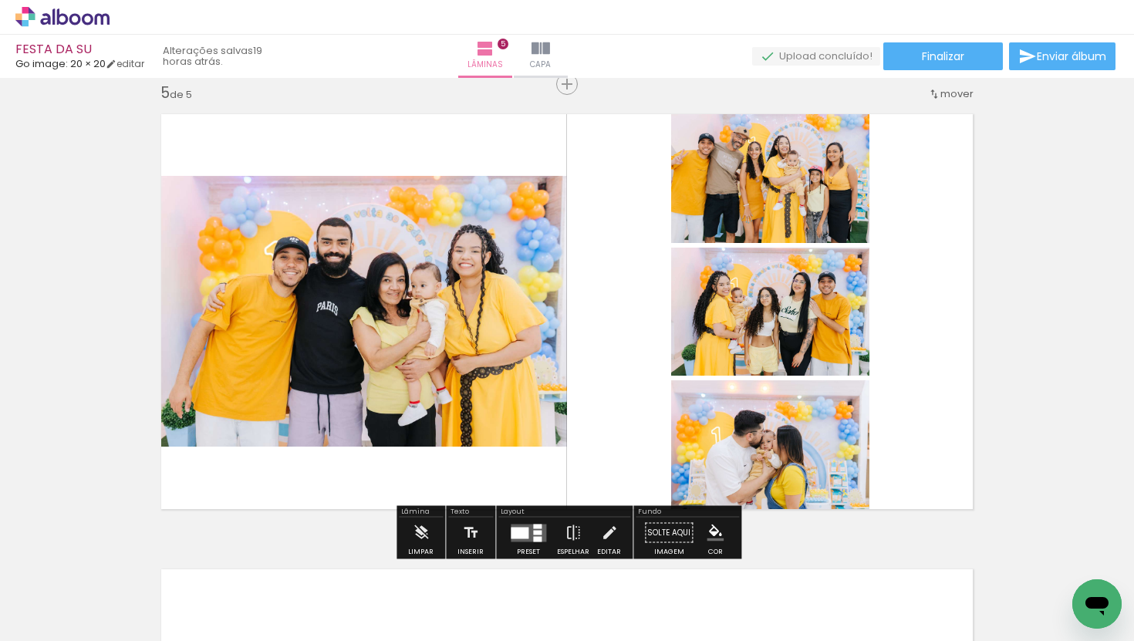
scroll to position [0, 1039]
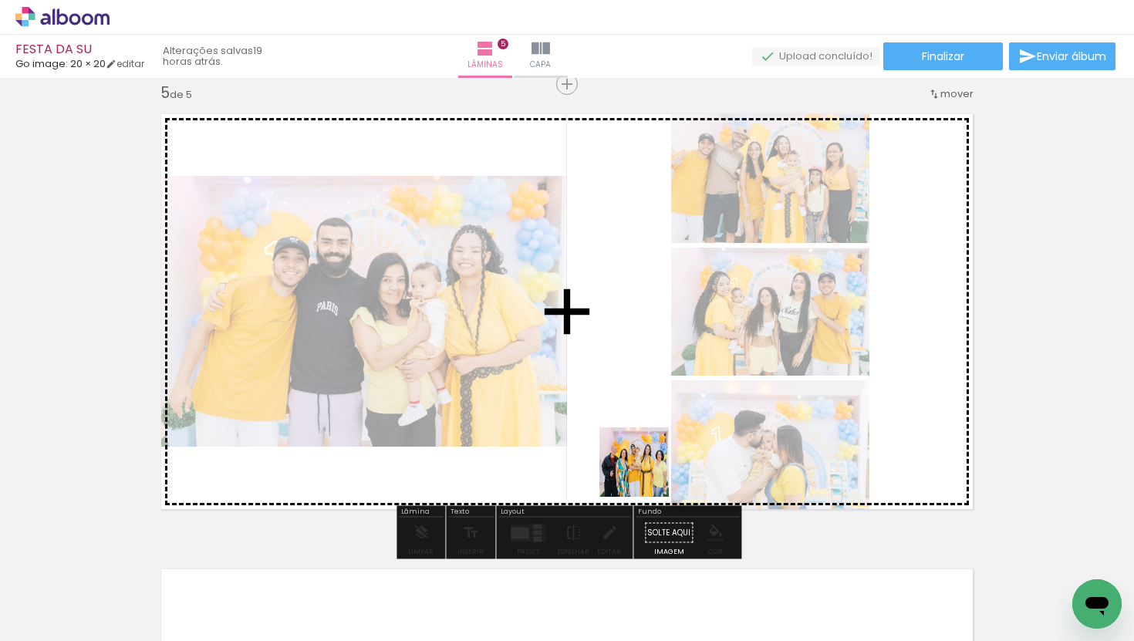
drag, startPoint x: 686, startPoint y: 601, endPoint x: 635, endPoint y: 453, distance: 156.6
click at [635, 453] on quentale-workspace at bounding box center [567, 320] width 1134 height 641
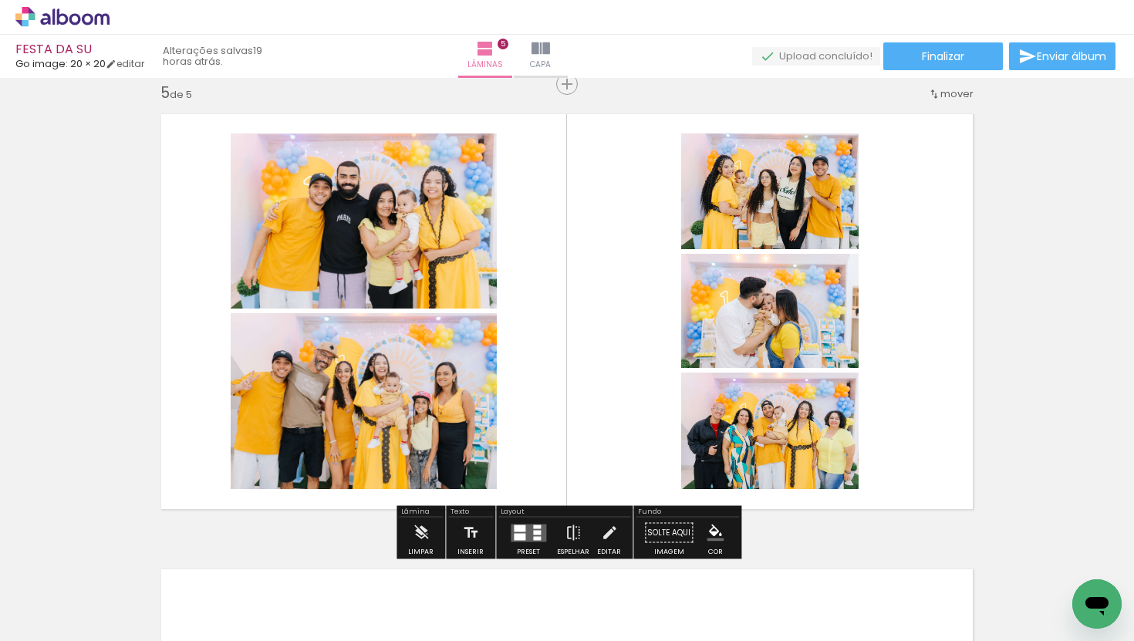
drag, startPoint x: 752, startPoint y: 601, endPoint x: 548, endPoint y: 393, distance: 291.9
click at [548, 393] on quentale-workspace at bounding box center [567, 320] width 1134 height 641
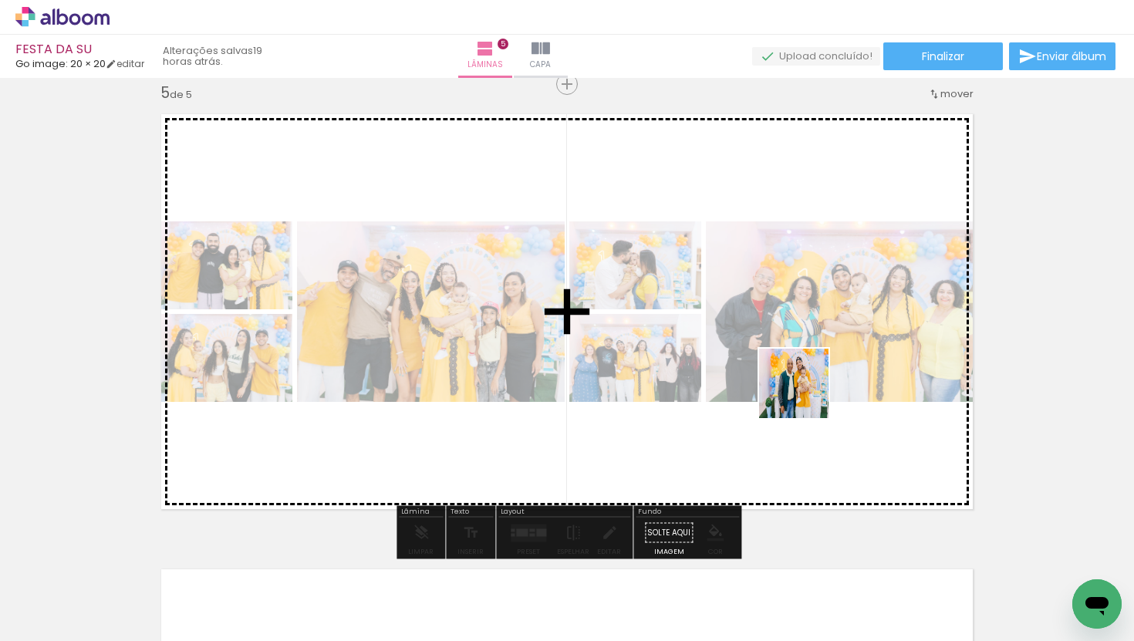
drag, startPoint x: 846, startPoint y: 595, endPoint x: 802, endPoint y: 382, distance: 217.3
click at [802, 382] on quentale-workspace at bounding box center [567, 320] width 1134 height 641
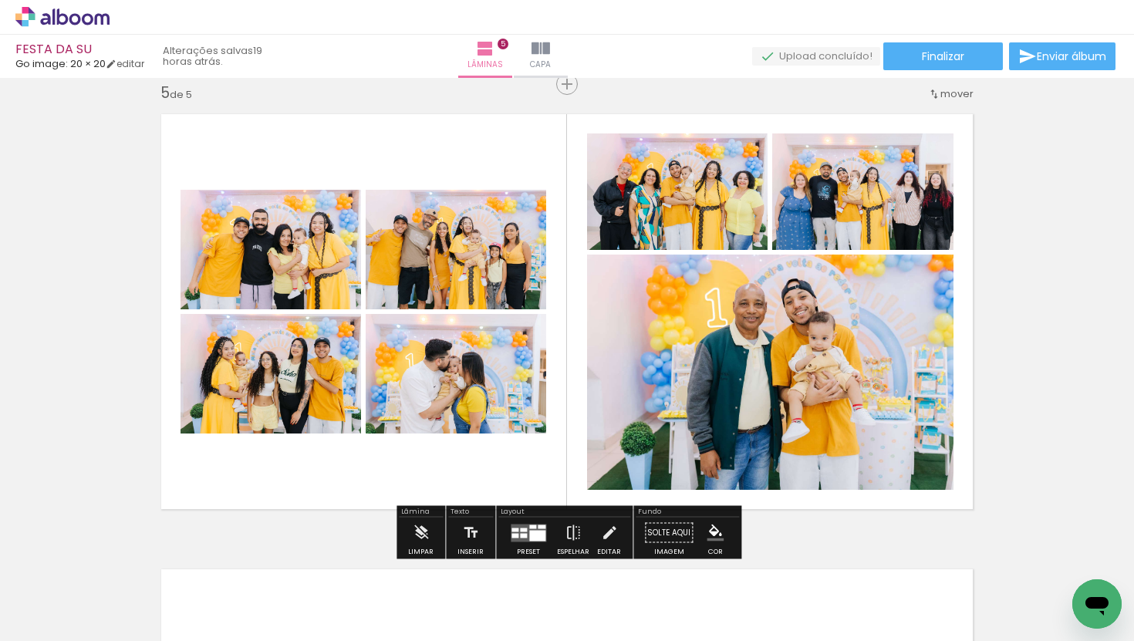
scroll to position [0, 1460]
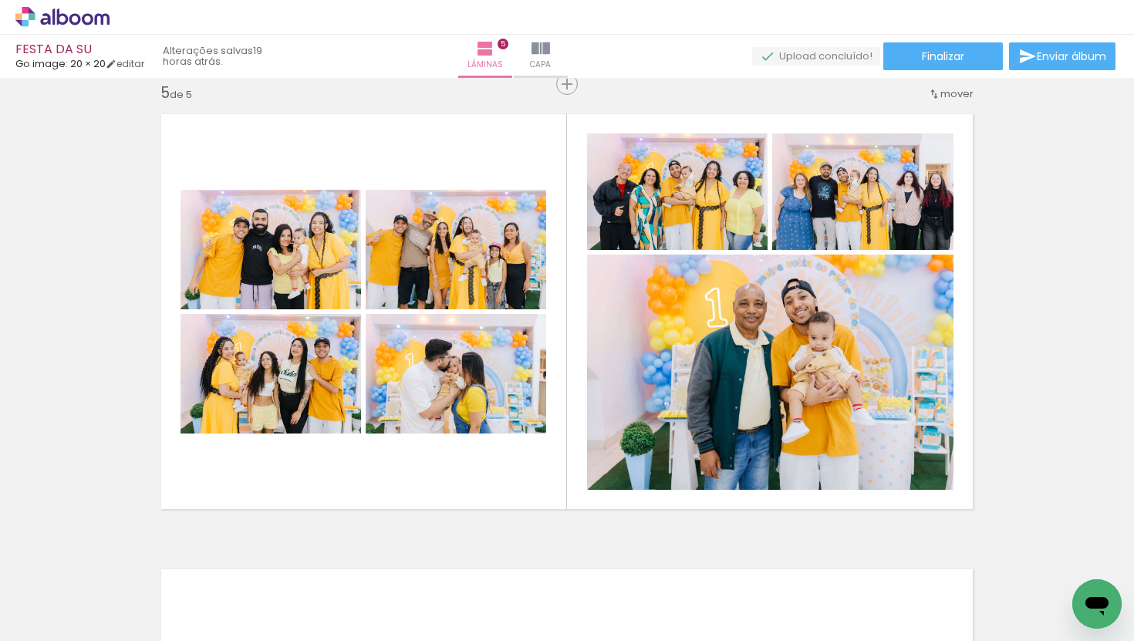
drag, startPoint x: 521, startPoint y: 600, endPoint x: 521, endPoint y: 479, distance: 121.1
click at [521, 479] on quentale-workspace at bounding box center [567, 320] width 1134 height 641
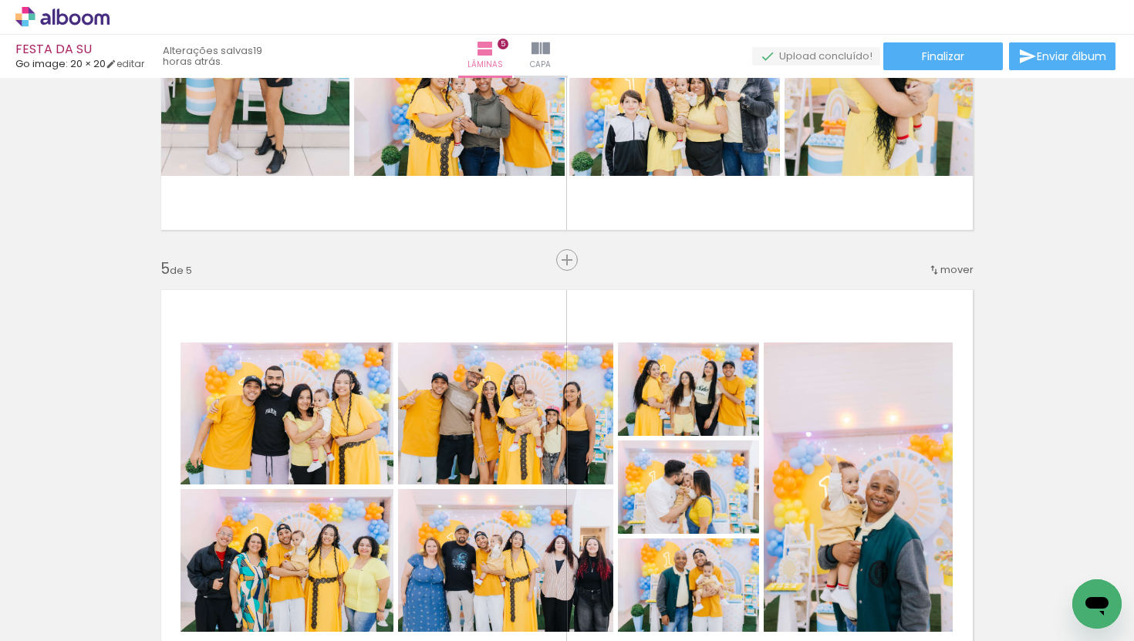
scroll to position [1578, 0]
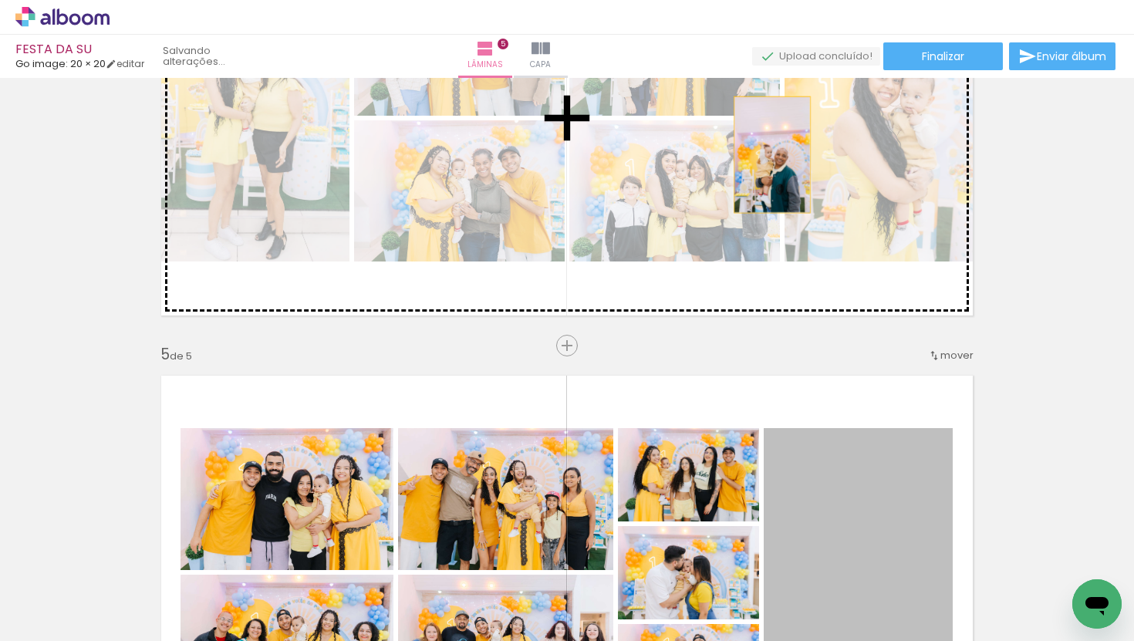
drag, startPoint x: 843, startPoint y: 506, endPoint x: 792, endPoint y: 181, distance: 328.8
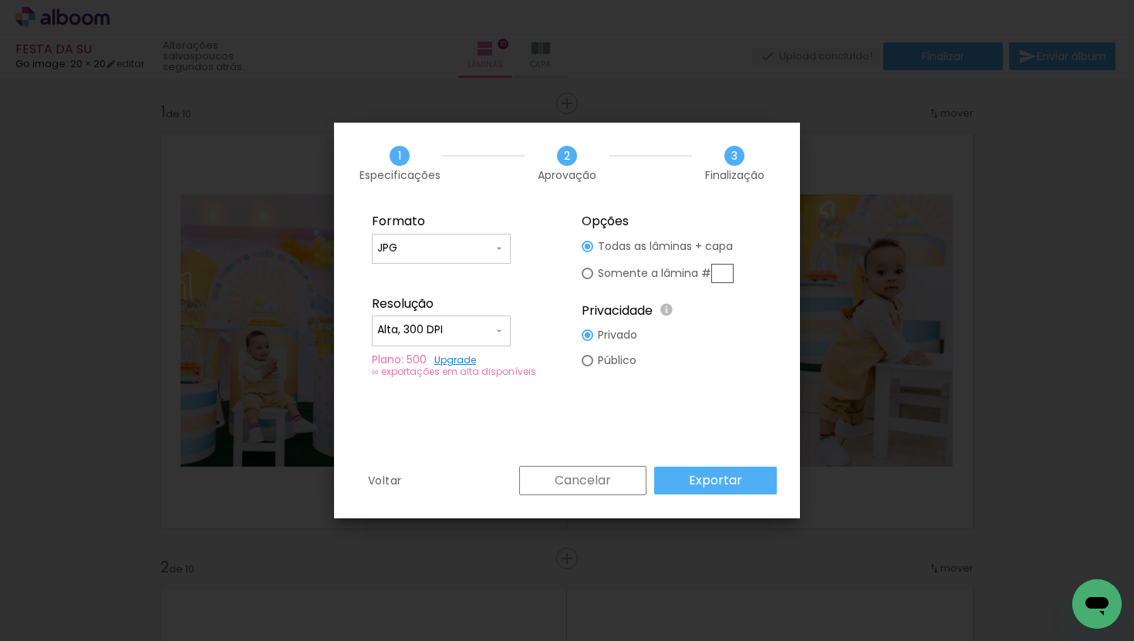
scroll to position [0, 493]
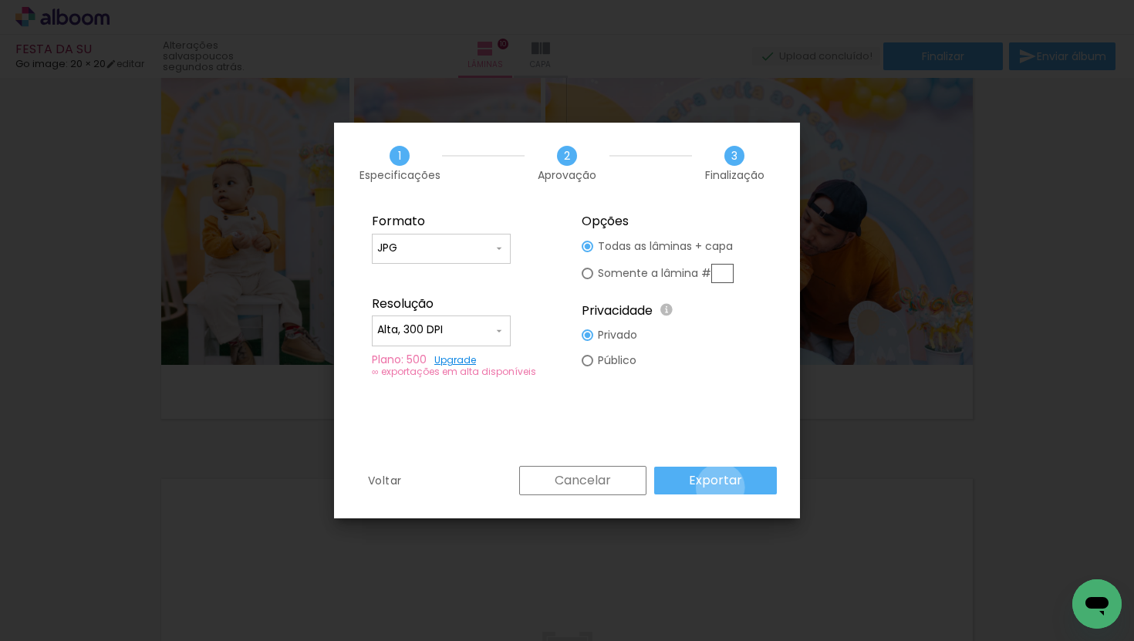
click at [0, 0] on slot "Exportar" at bounding box center [0, 0] width 0 height 0
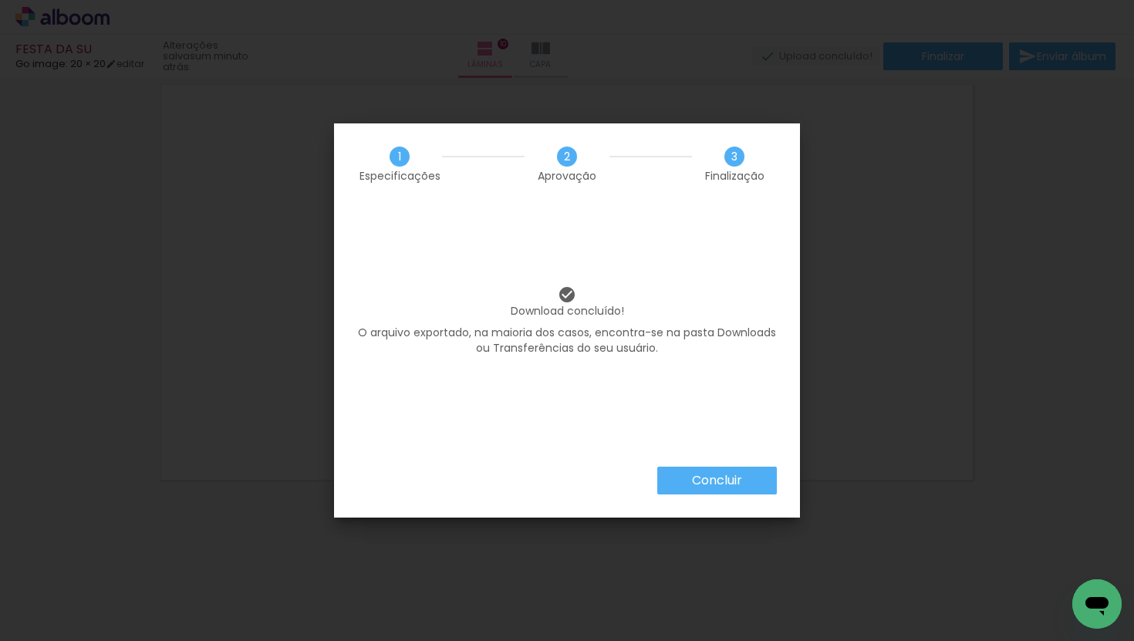
scroll to position [4209, 0]
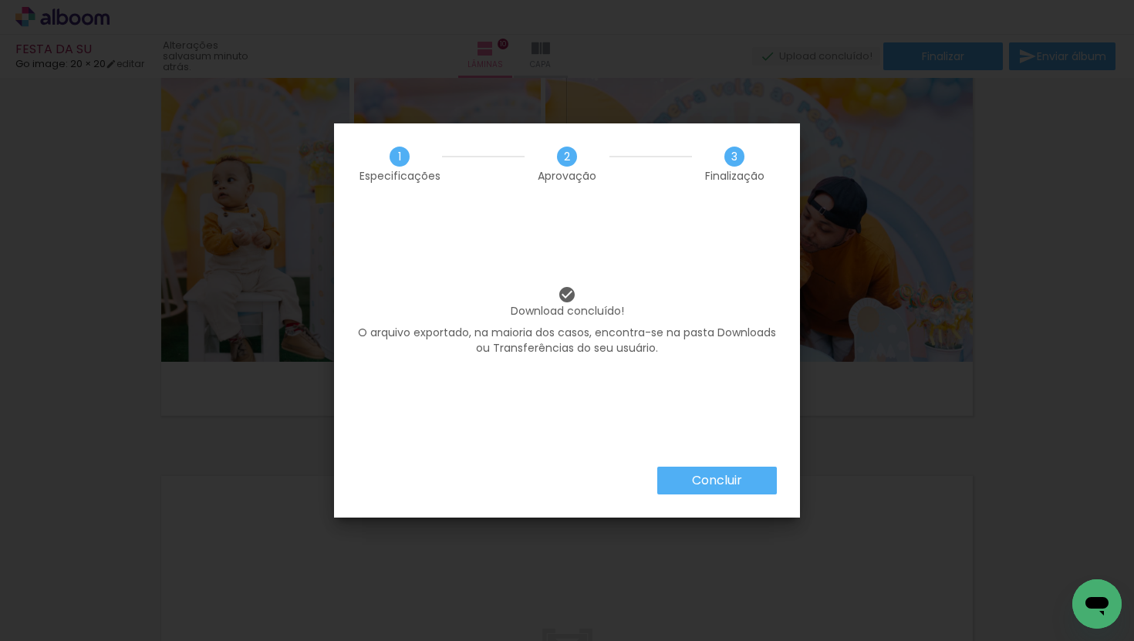
click at [0, 0] on slot "Concluir" at bounding box center [0, 0] width 0 height 0
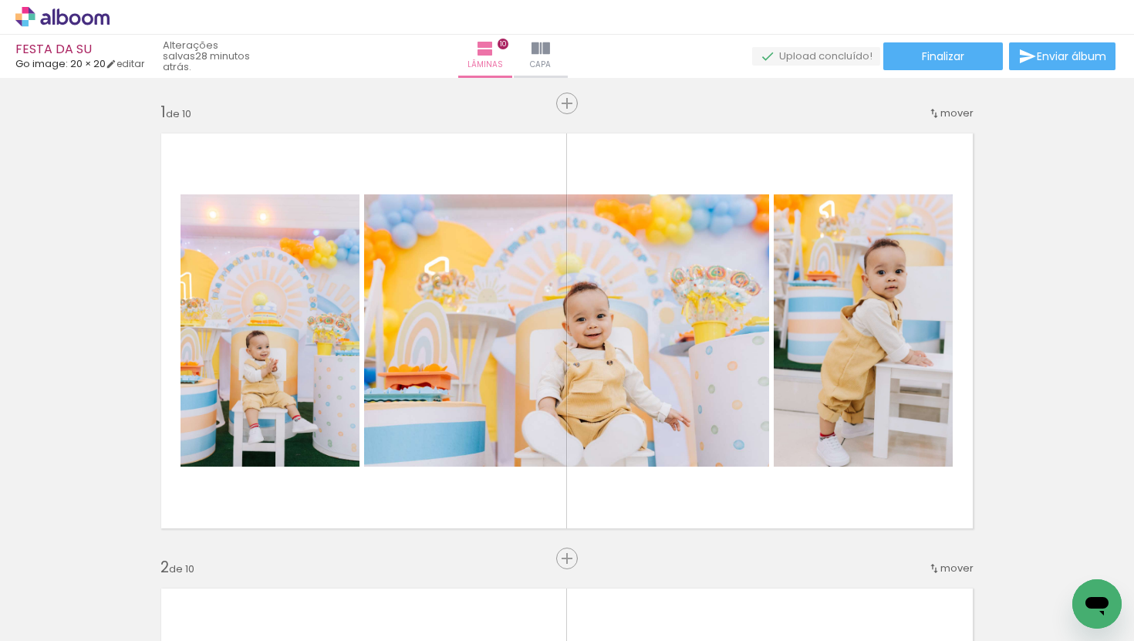
scroll to position [0, 493]
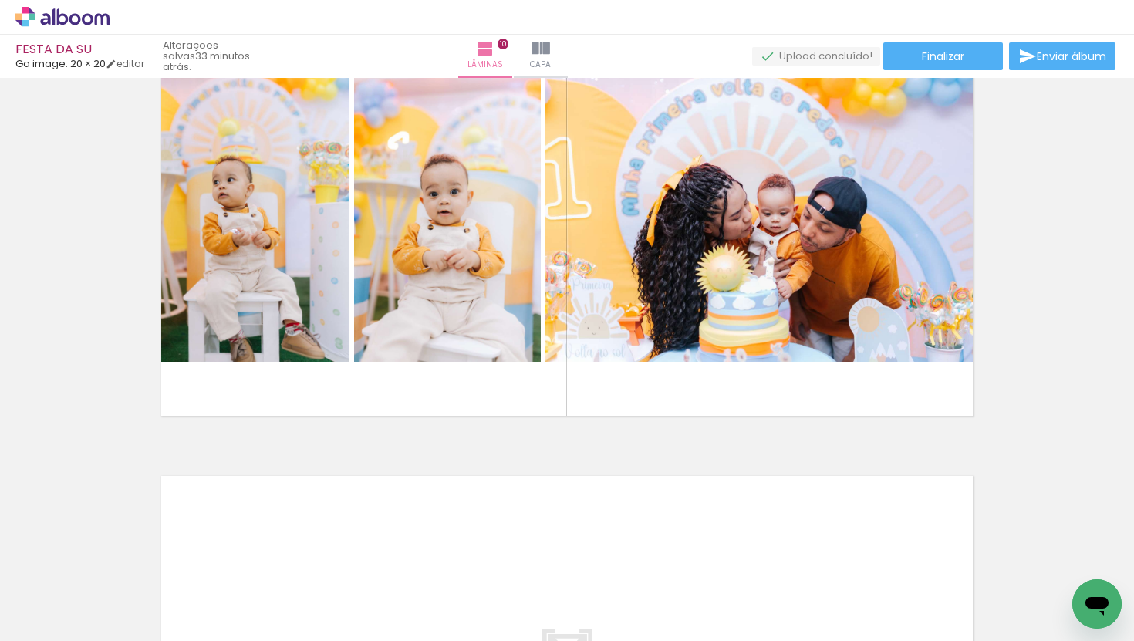
click at [42, 22] on icon at bounding box center [45, 19] width 10 height 12
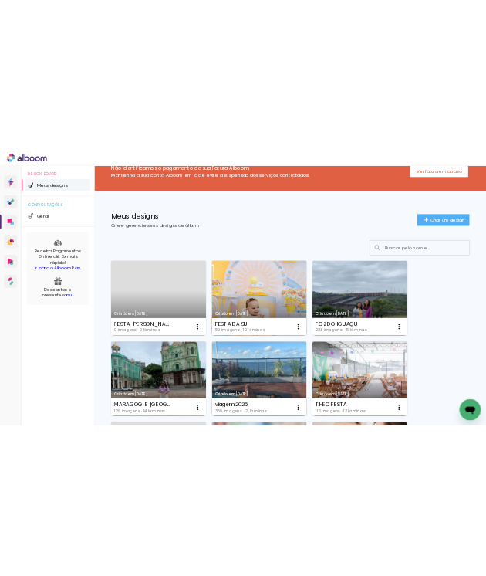
scroll to position [36, 0]
